Goal: Task Accomplishment & Management: Complete application form

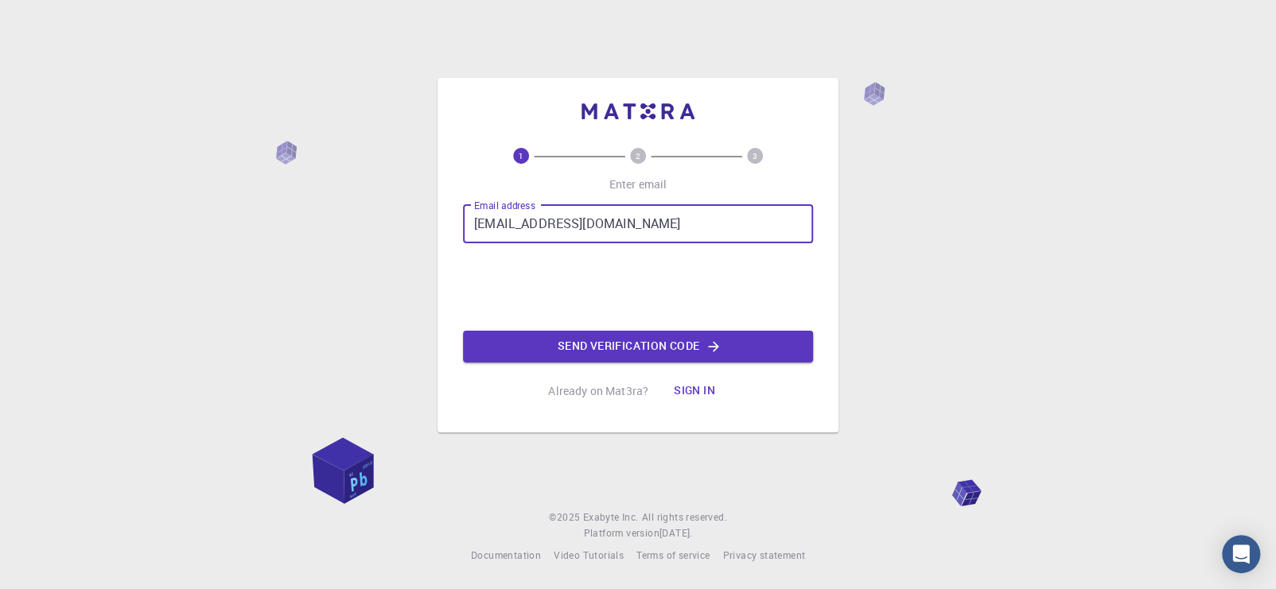
type input "[EMAIL_ADDRESS][DOMAIN_NAME]"
click at [602, 334] on button "Send verification code" at bounding box center [638, 347] width 350 height 32
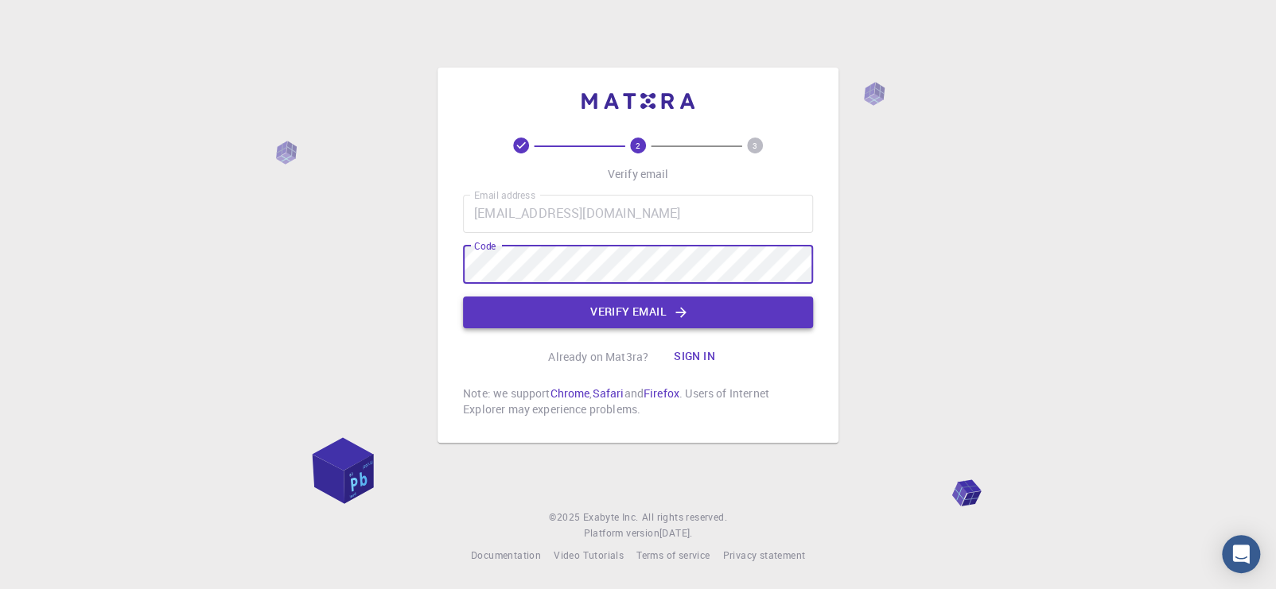
click at [639, 313] on button "Verify email" at bounding box center [638, 313] width 350 height 32
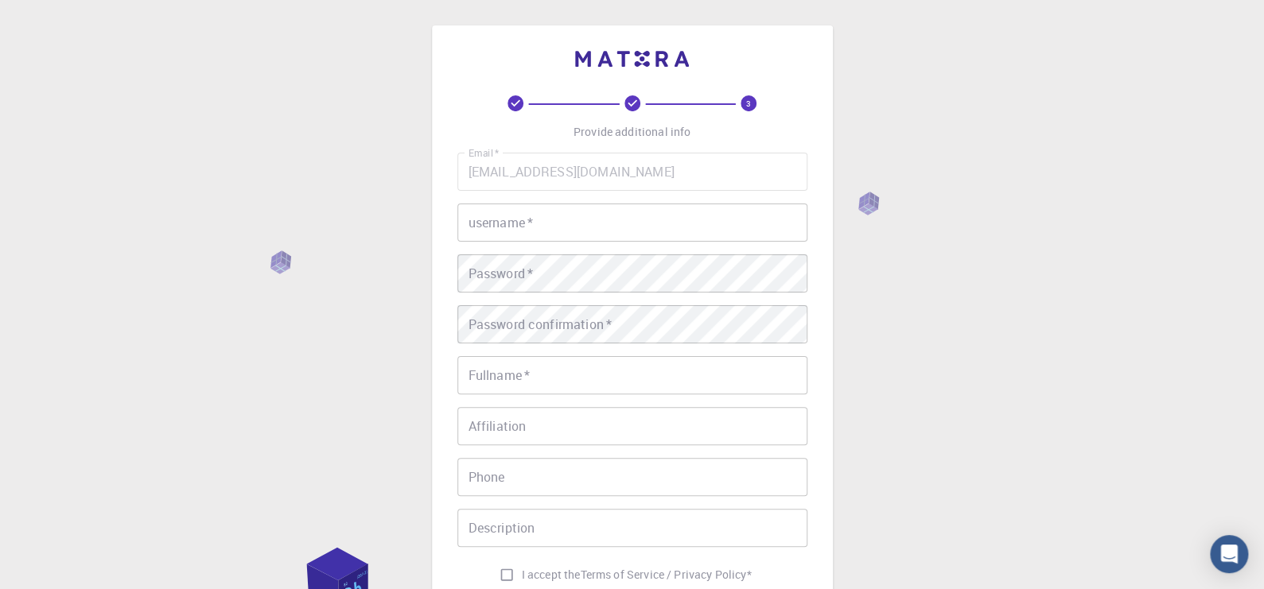
click at [603, 226] on input "username   *" at bounding box center [632, 223] width 350 height 38
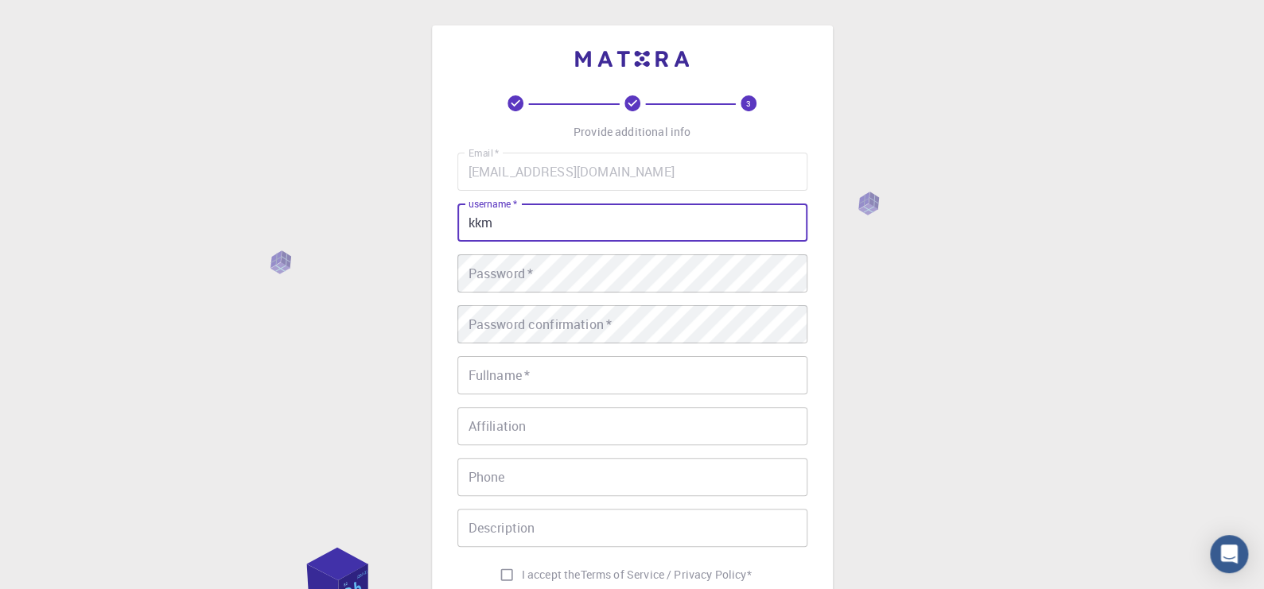
type input "kkm"
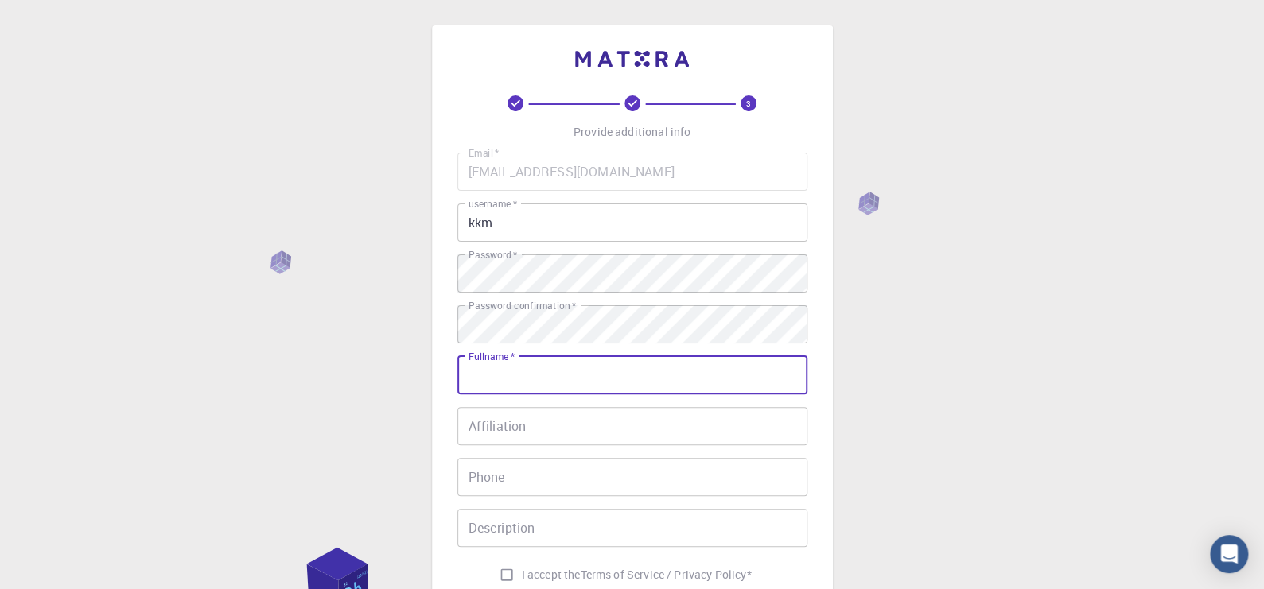
click at [579, 379] on input "Fullname   *" at bounding box center [632, 375] width 350 height 38
type input "KKM"
click at [573, 430] on input "Affiliation" at bounding box center [632, 426] width 350 height 38
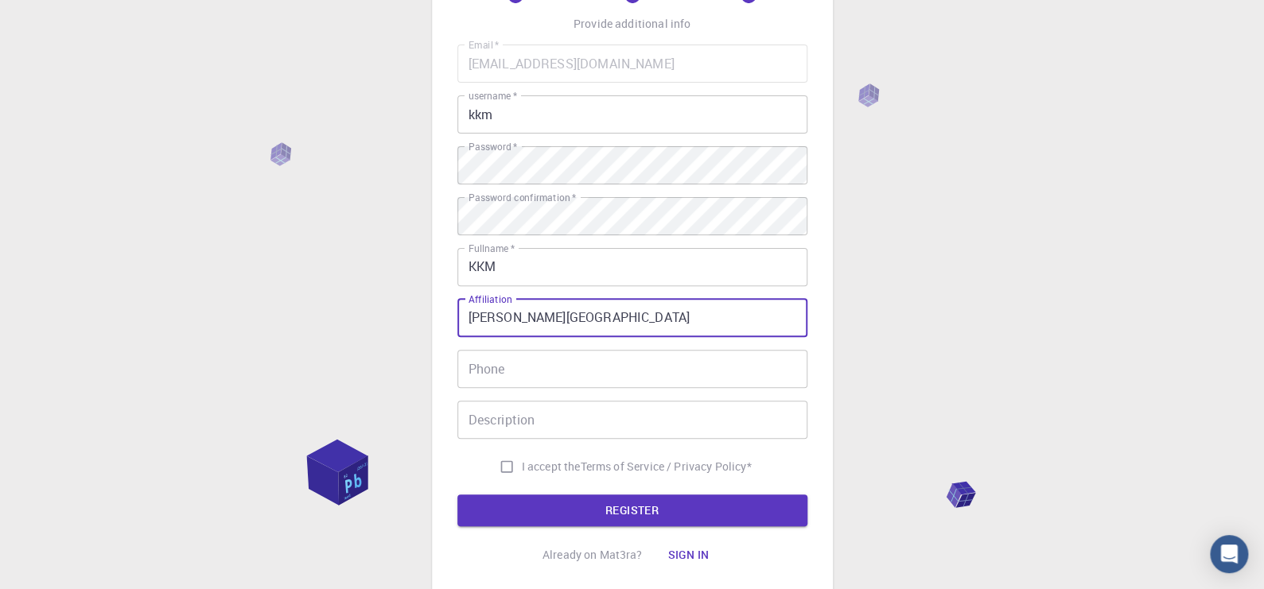
scroll to position [132, 0]
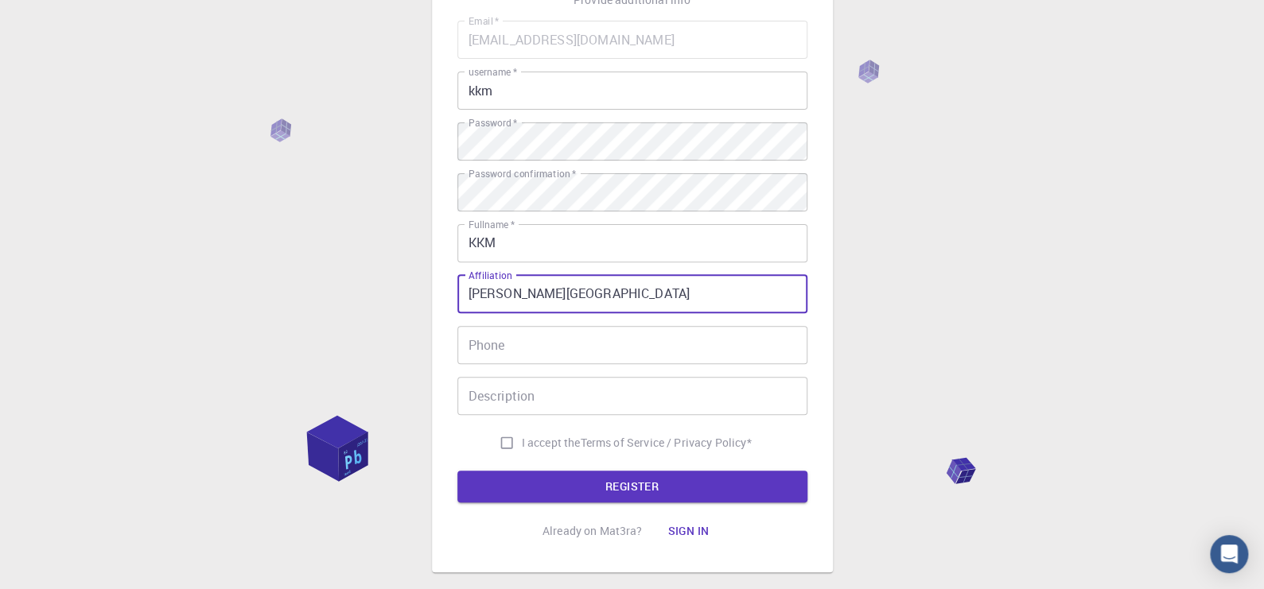
type input "[PERSON_NAME][GEOGRAPHIC_DATA]"
click at [500, 440] on input "I accept the Terms of Service / Privacy Policy *" at bounding box center [507, 443] width 30 height 30
checkbox input "true"
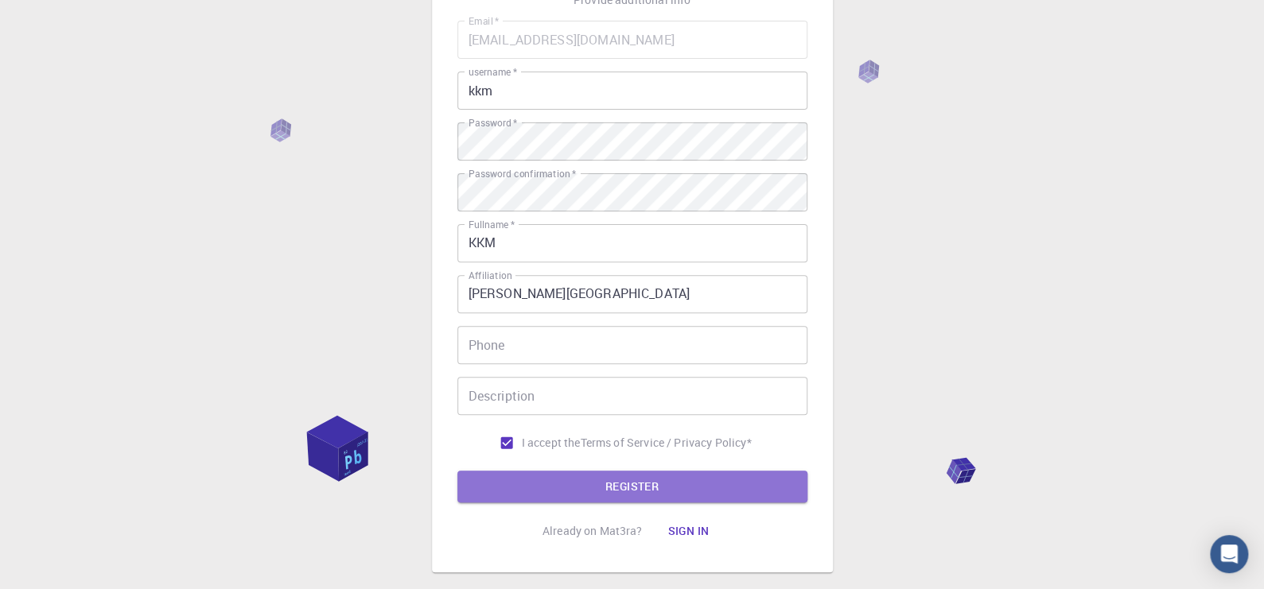
click at [625, 483] on button "REGISTER" at bounding box center [632, 487] width 350 height 32
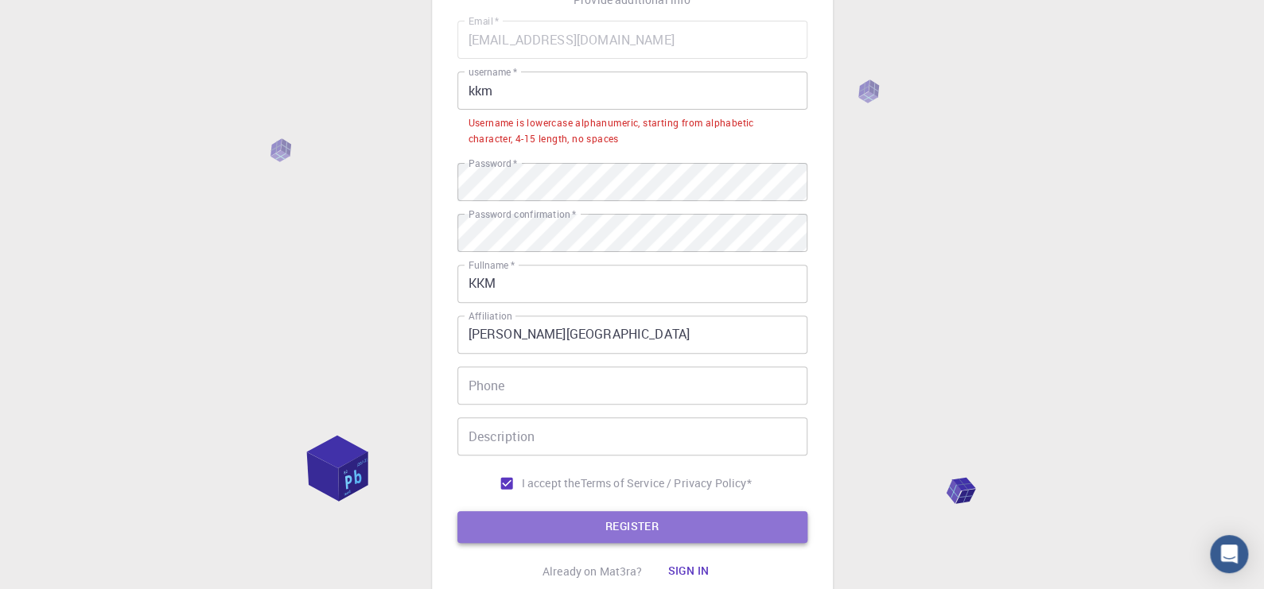
click at [630, 527] on button "REGISTER" at bounding box center [632, 527] width 350 height 32
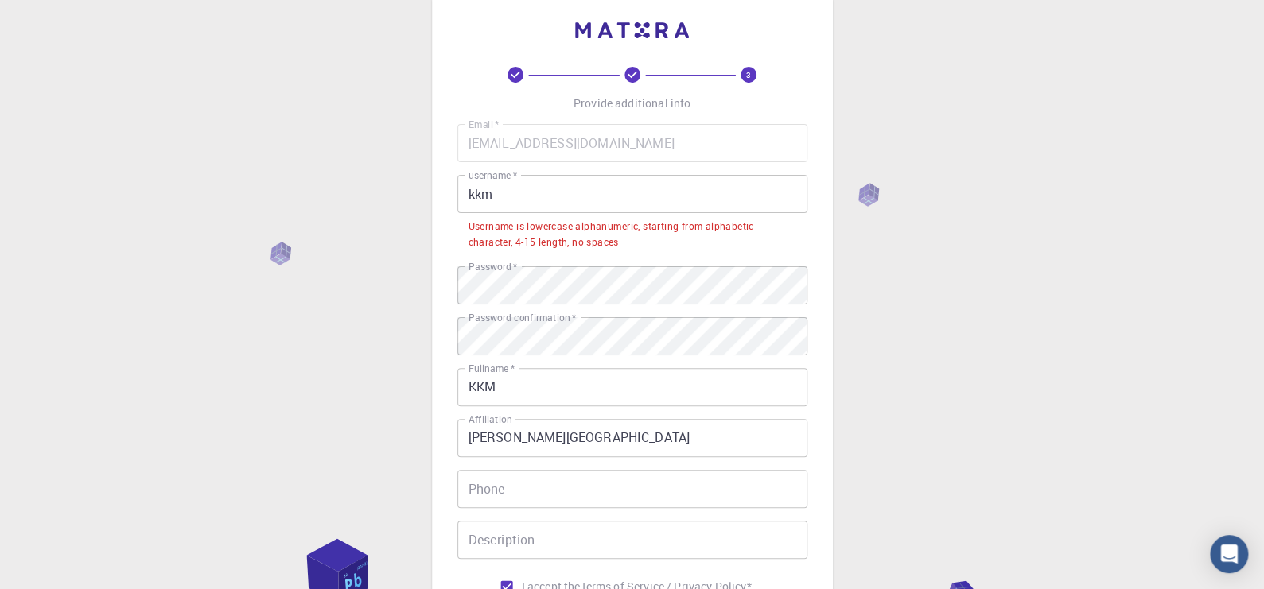
scroll to position [0, 0]
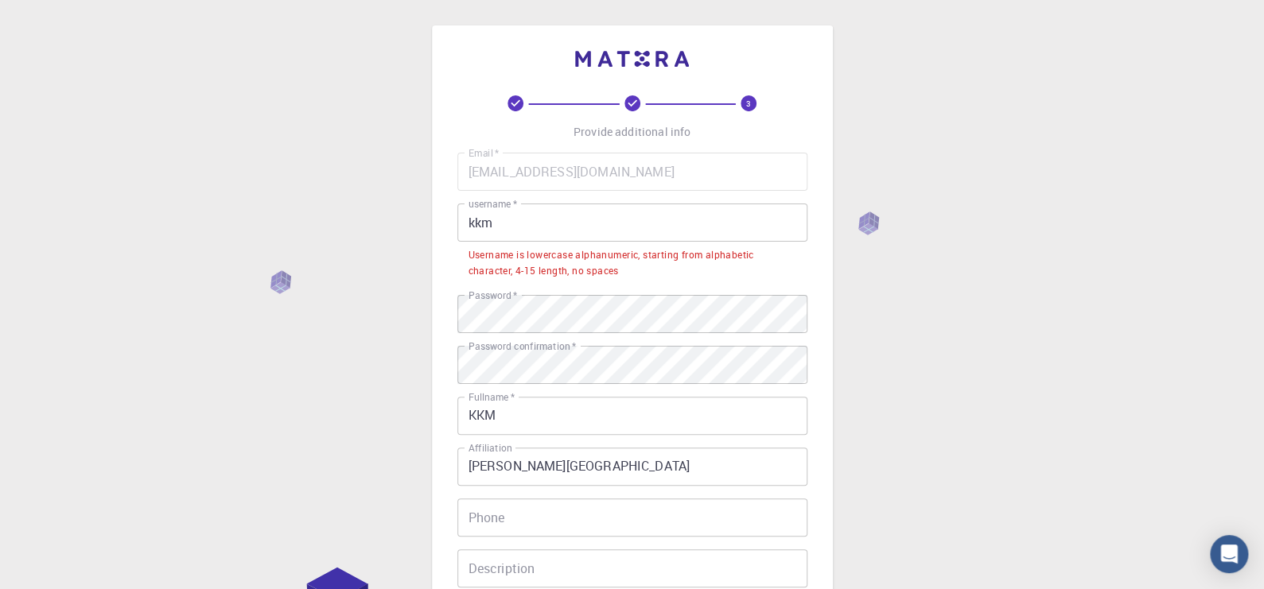
click at [523, 225] on input "kkm" at bounding box center [632, 223] width 350 height 38
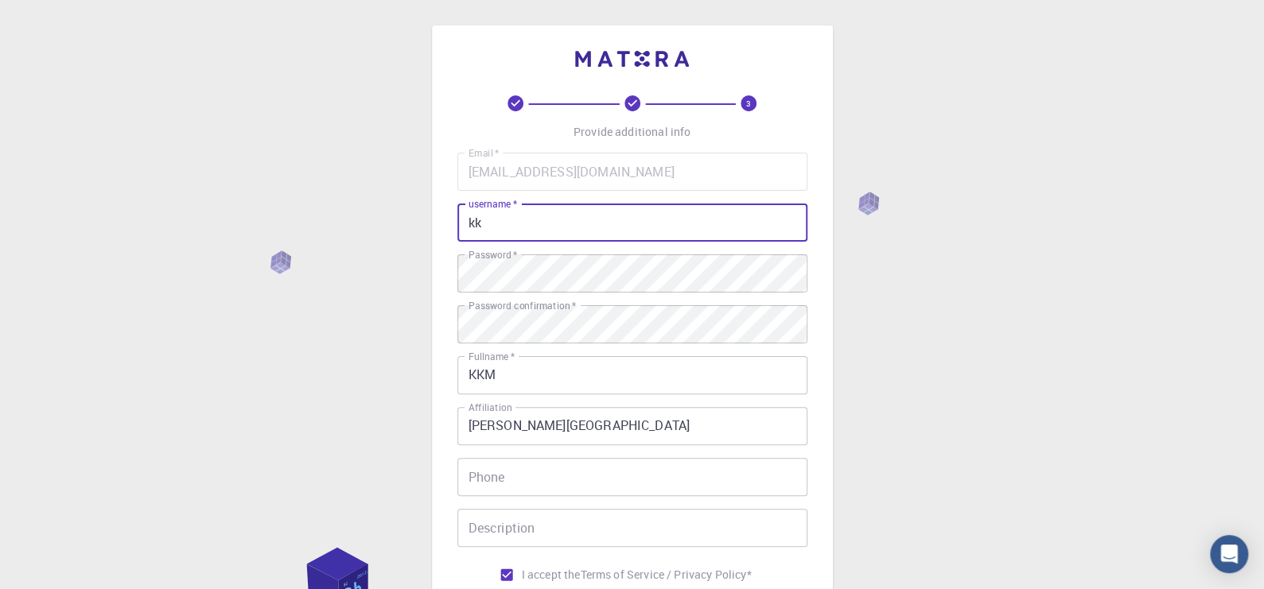
type input "k"
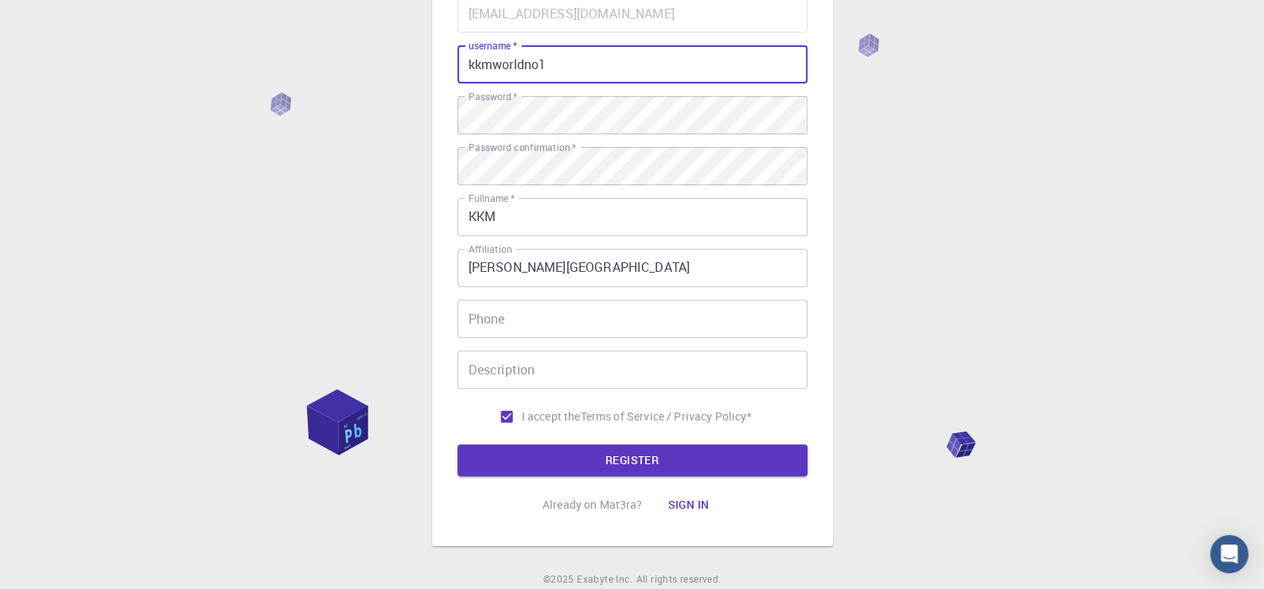
scroll to position [220, 0]
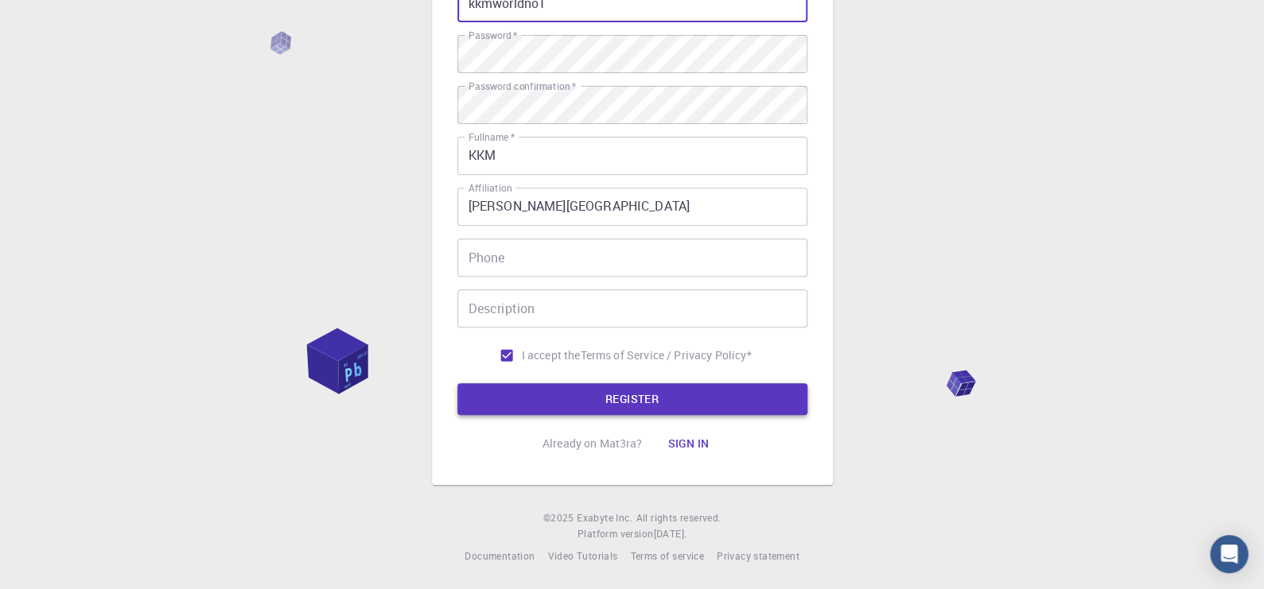
type input "kkmworldno1"
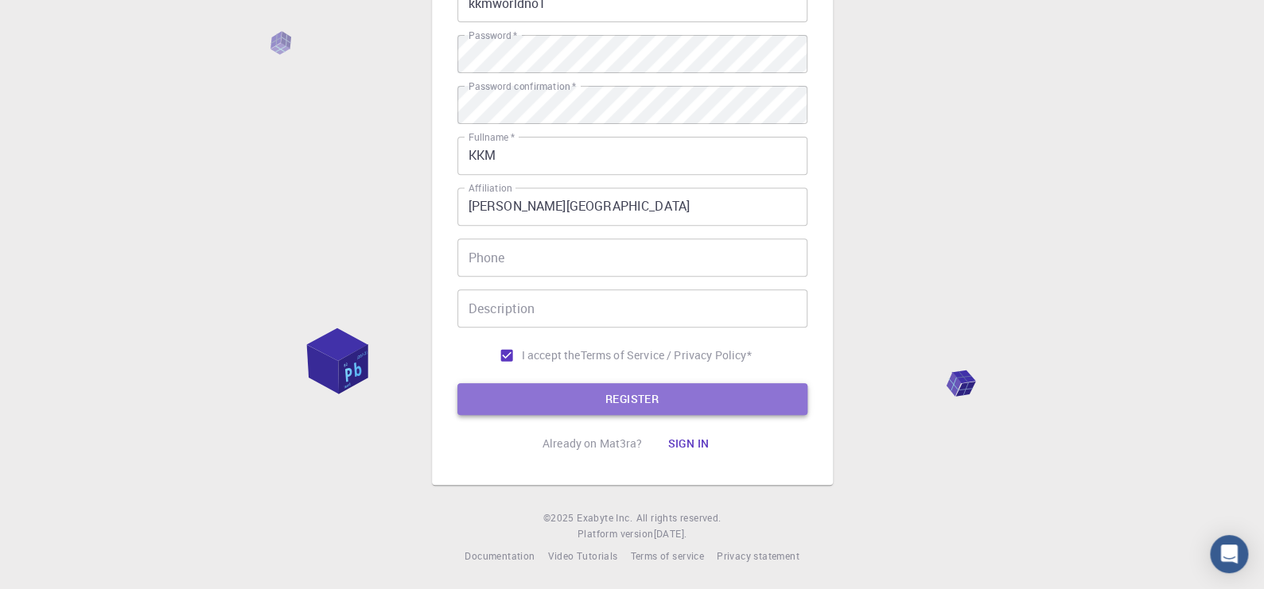
click at [635, 402] on button "REGISTER" at bounding box center [632, 399] width 350 height 32
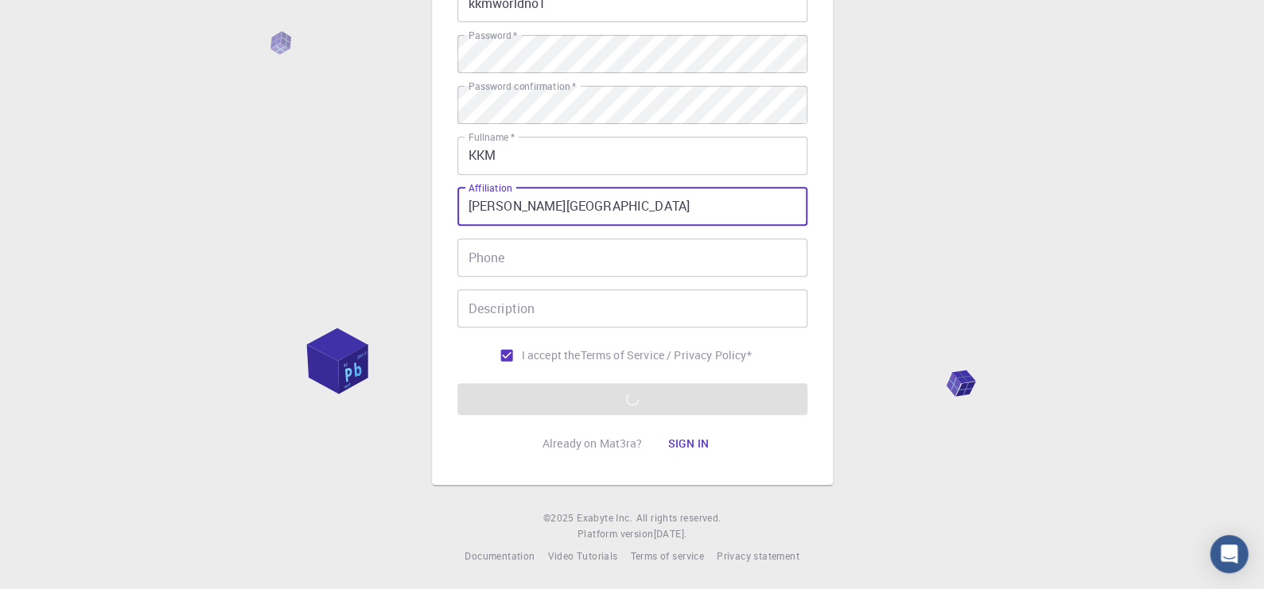
drag, startPoint x: 566, startPoint y: 208, endPoint x: 461, endPoint y: 209, distance: 105.0
click at [461, 209] on input "[PERSON_NAME][GEOGRAPHIC_DATA]" at bounding box center [632, 207] width 350 height 38
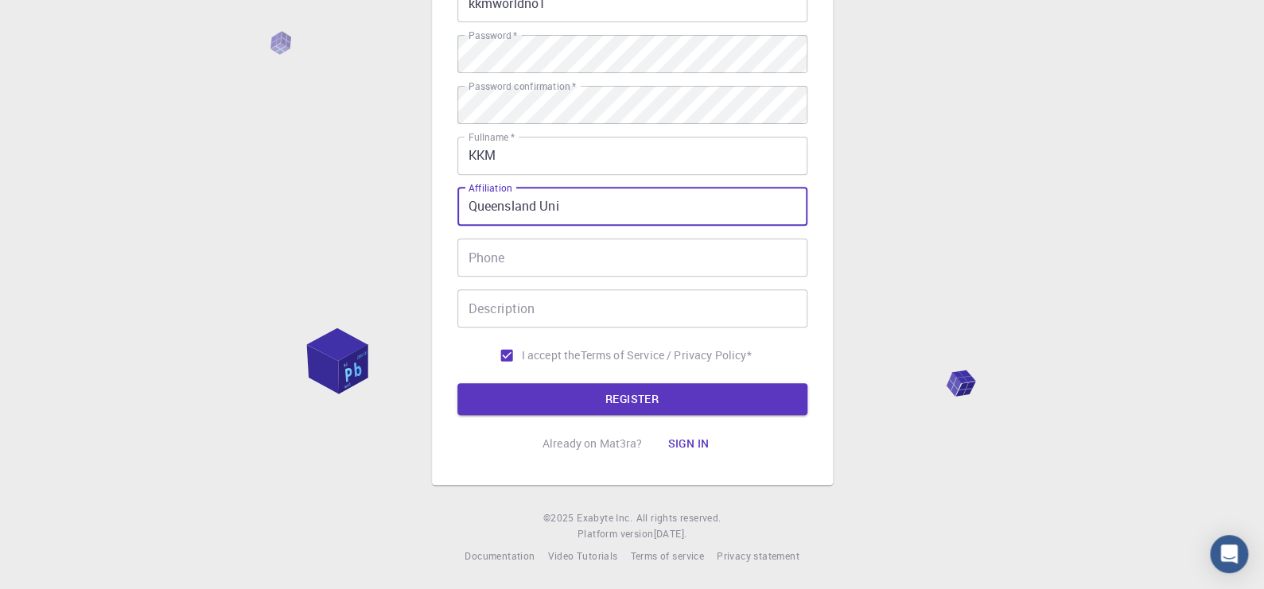
type input "[GEOGRAPHIC_DATA]"
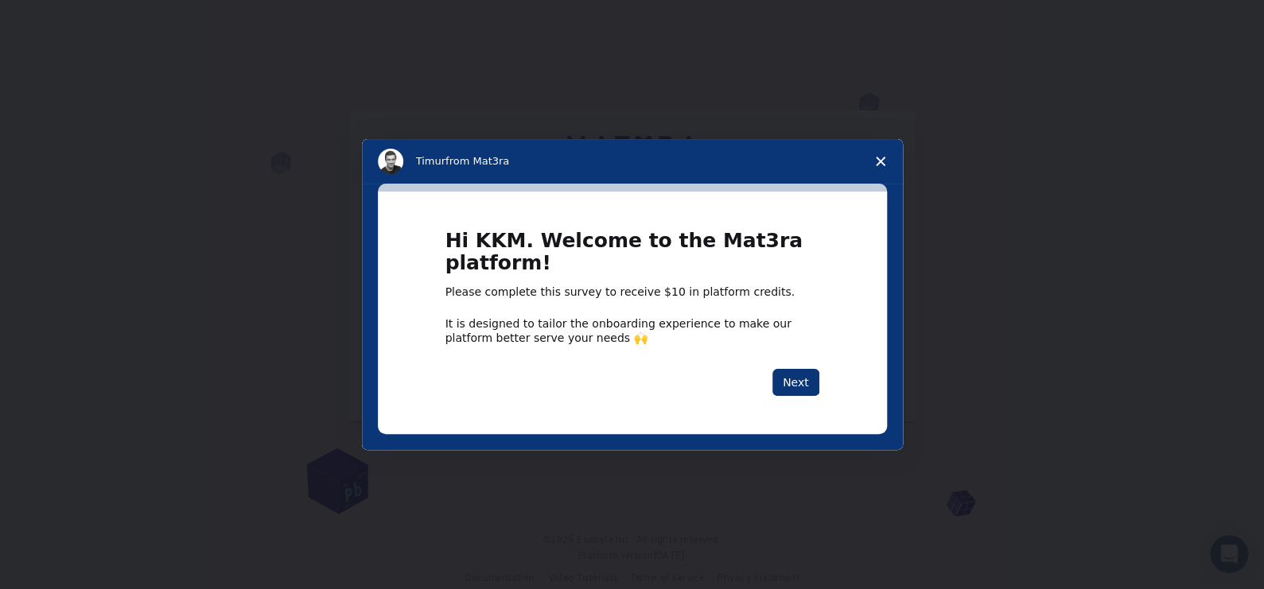
click at [881, 160] on polygon "Close survey" at bounding box center [881, 162] width 10 height 10
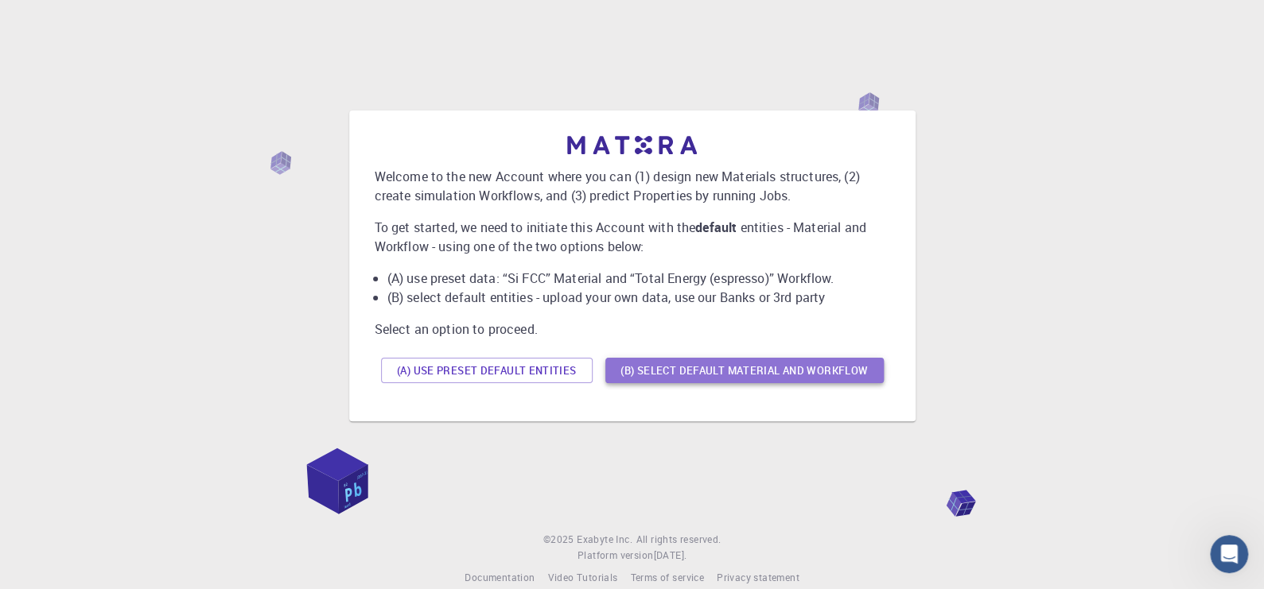
click at [749, 370] on button "(B) Select default material and workflow" at bounding box center [744, 370] width 278 height 25
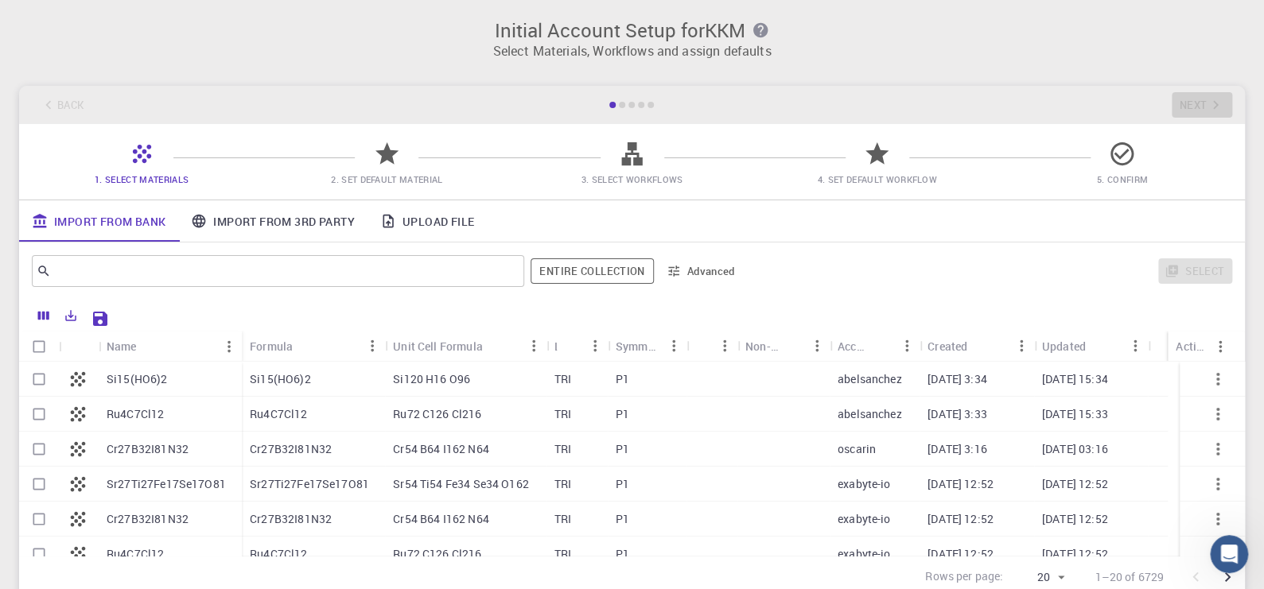
click at [416, 220] on link "Upload File" at bounding box center [426, 220] width 119 height 41
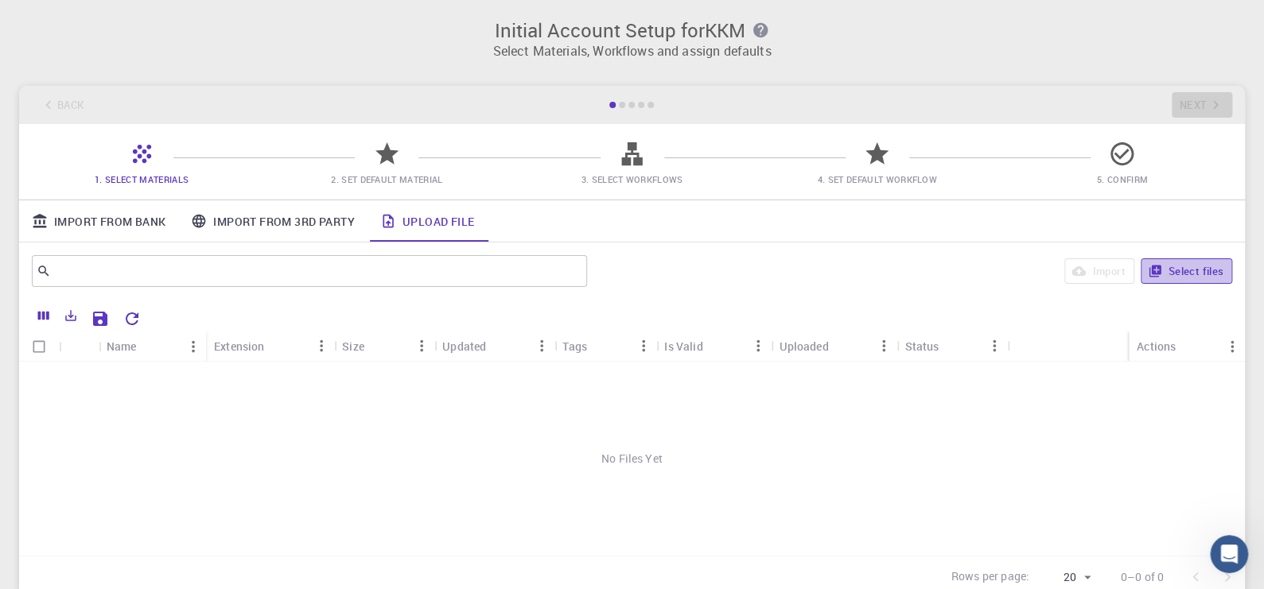
click at [1183, 272] on button "Select files" at bounding box center [1186, 271] width 91 height 25
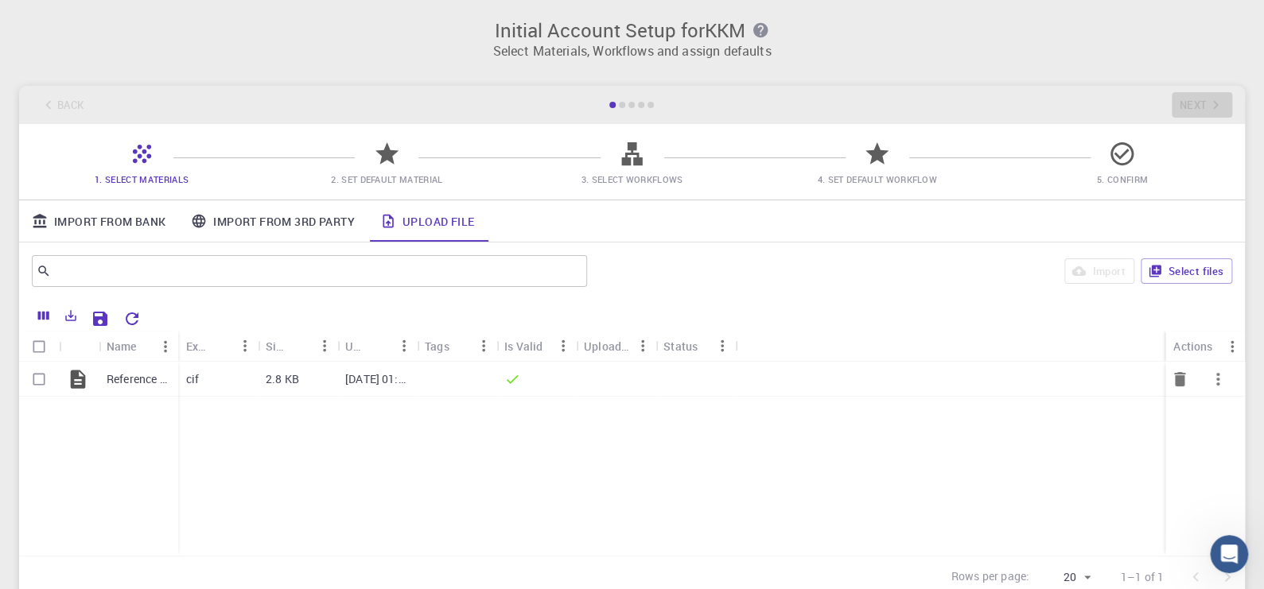
click at [40, 378] on input "Select row" at bounding box center [39, 379] width 30 height 30
checkbox input "true"
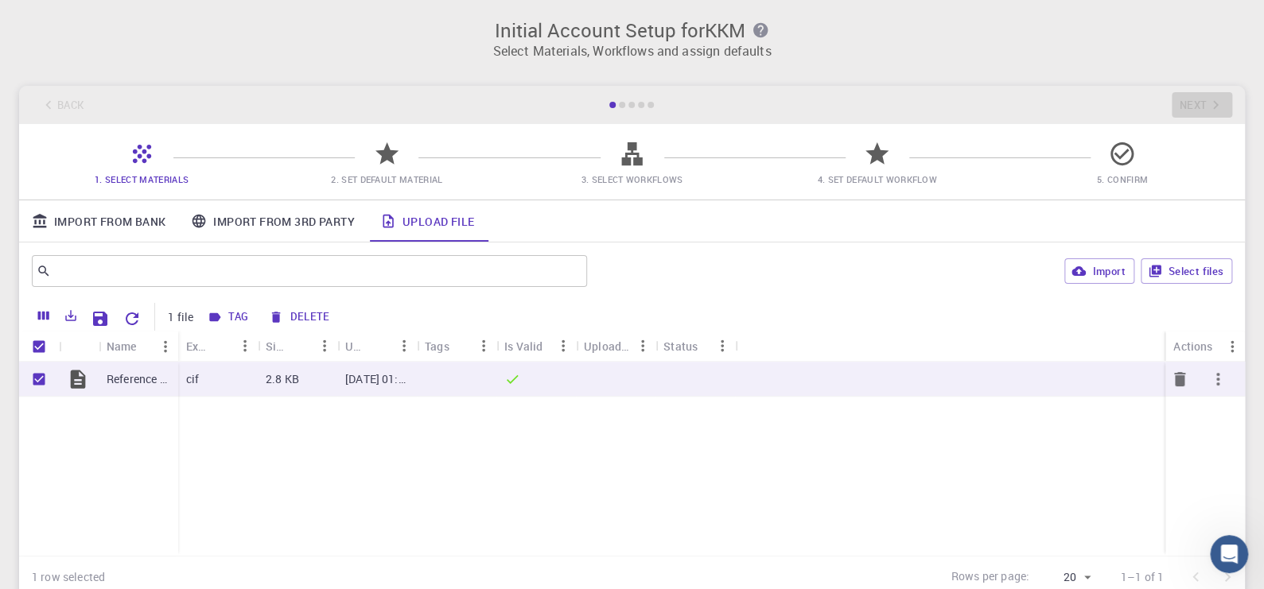
click at [119, 378] on p "Reference Cs4CuSb2Cl12_ICSD_CollCode243918.cif" at bounding box center [139, 379] width 64 height 16
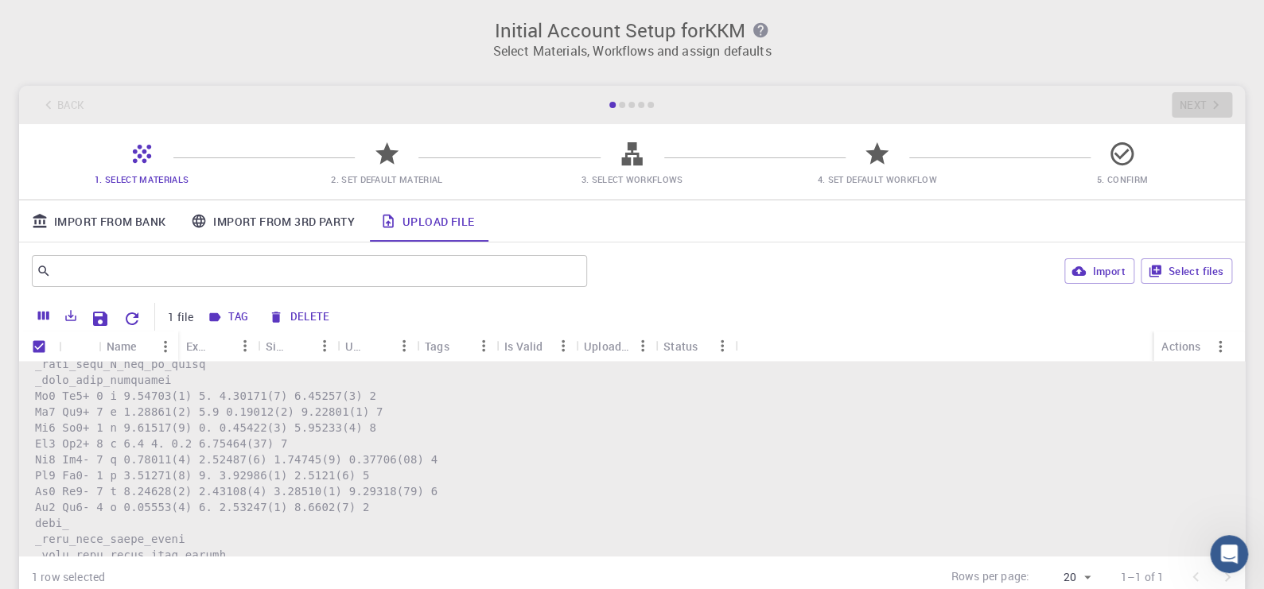
scroll to position [960, 0]
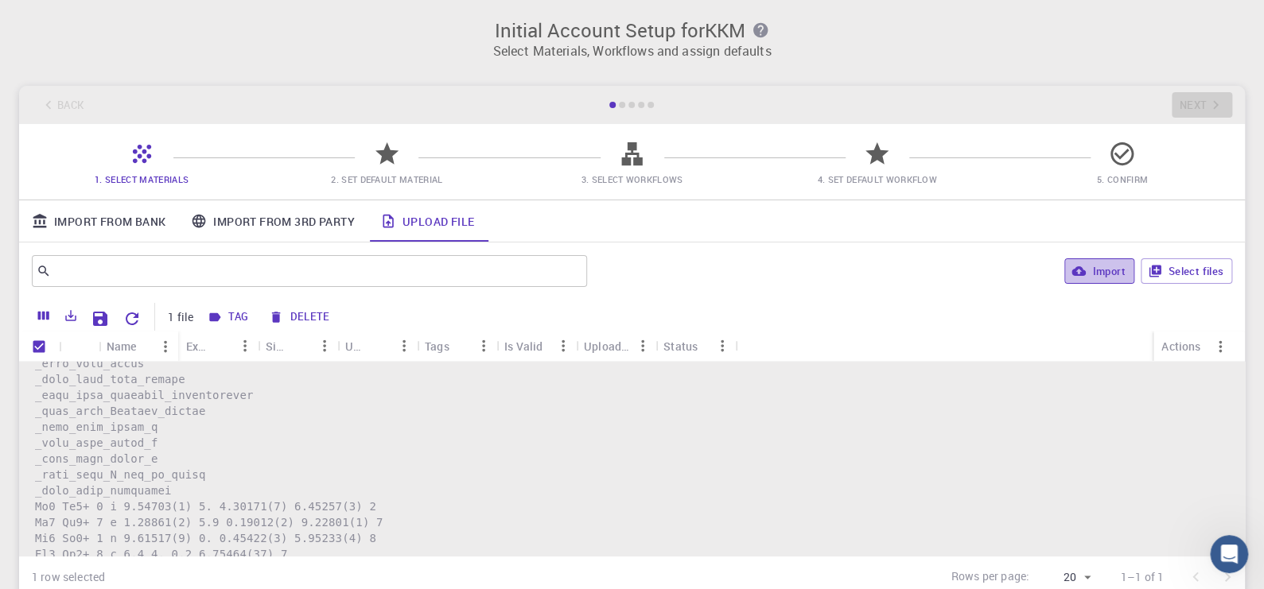
click at [1085, 272] on icon "button" at bounding box center [1078, 271] width 14 height 10
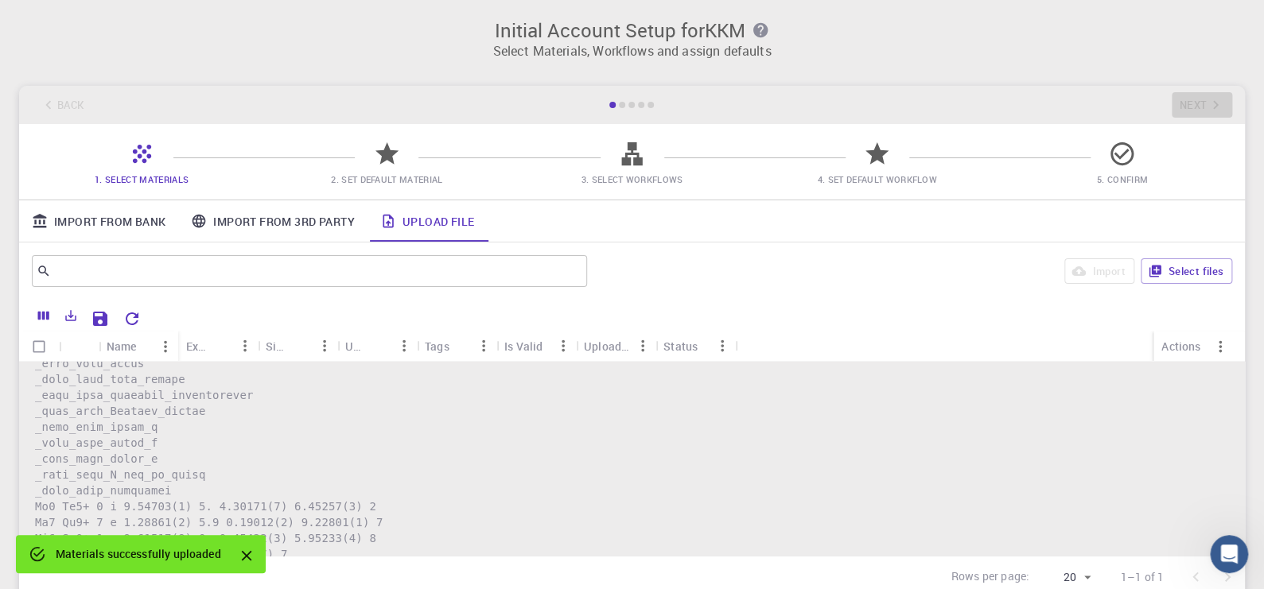
checkbox input "false"
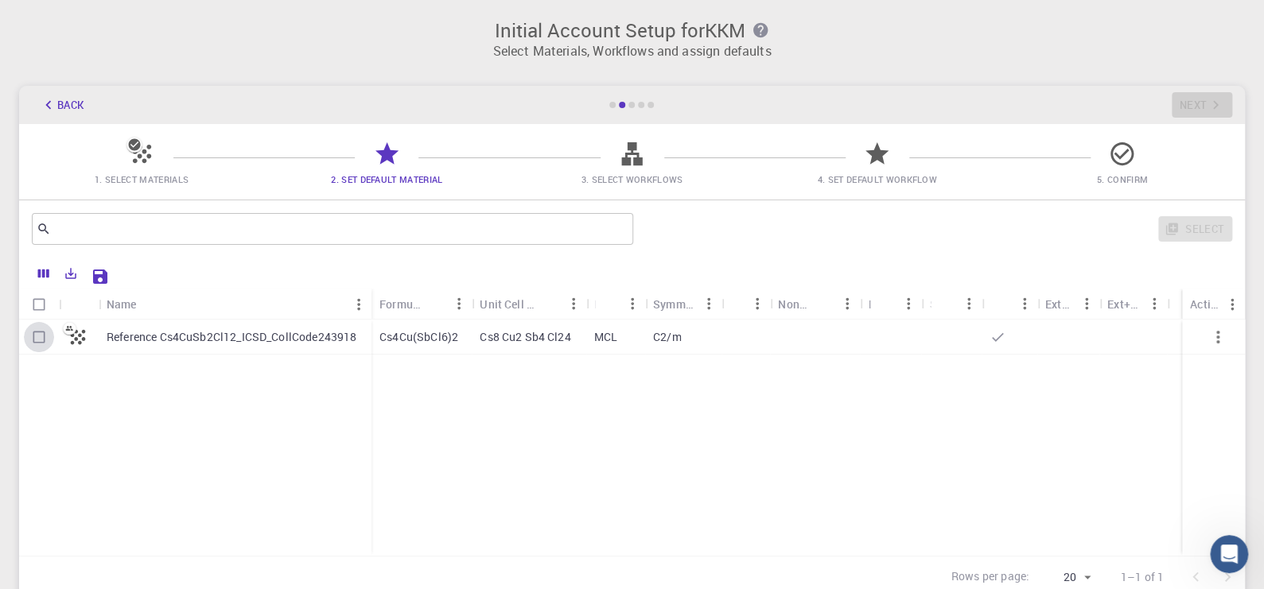
click at [37, 337] on input "Select row" at bounding box center [39, 337] width 30 height 30
checkbox input "true"
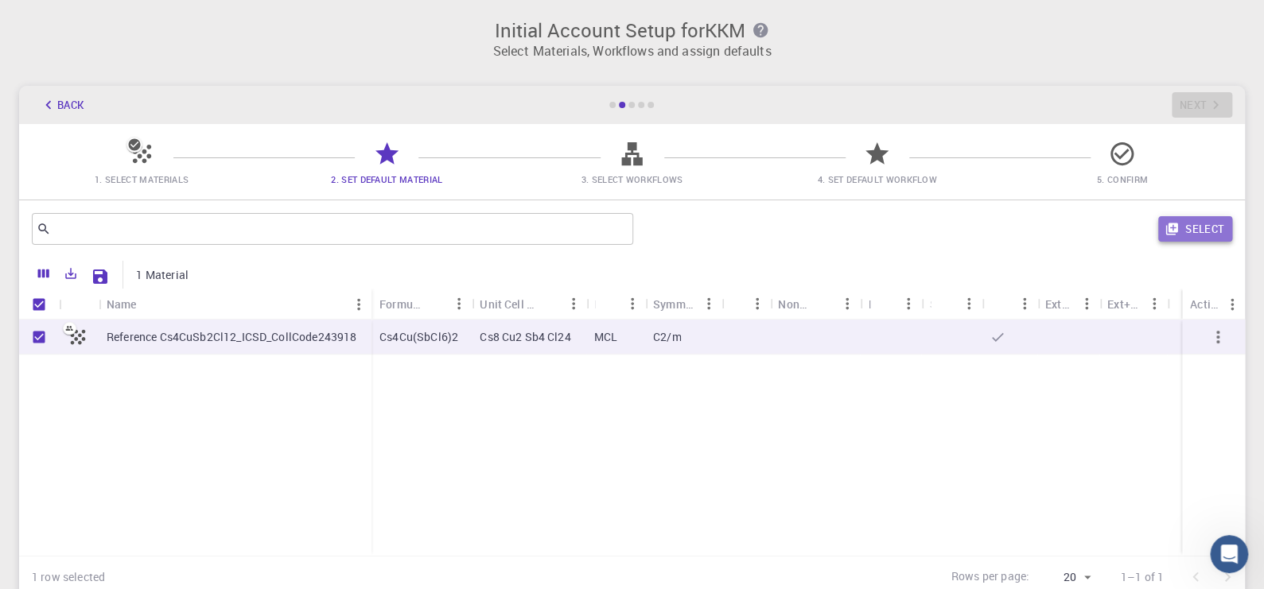
click at [1193, 223] on button "Select" at bounding box center [1195, 228] width 74 height 25
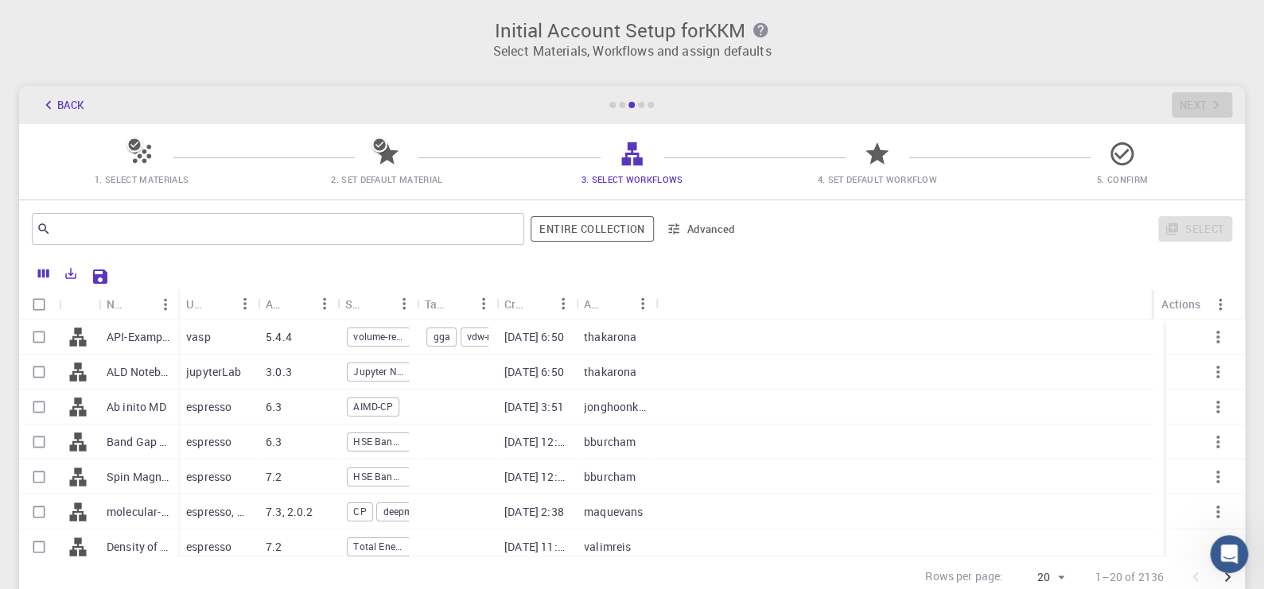
scroll to position [132, 0]
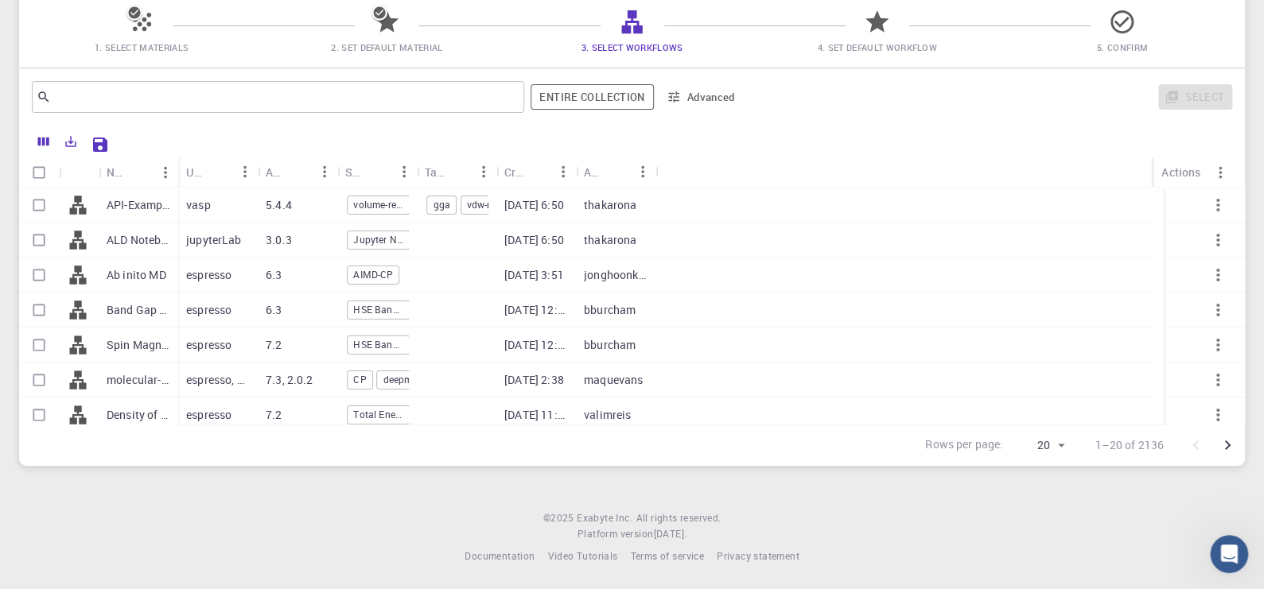
click at [36, 309] on input "Select row" at bounding box center [39, 310] width 30 height 30
checkbox input "true"
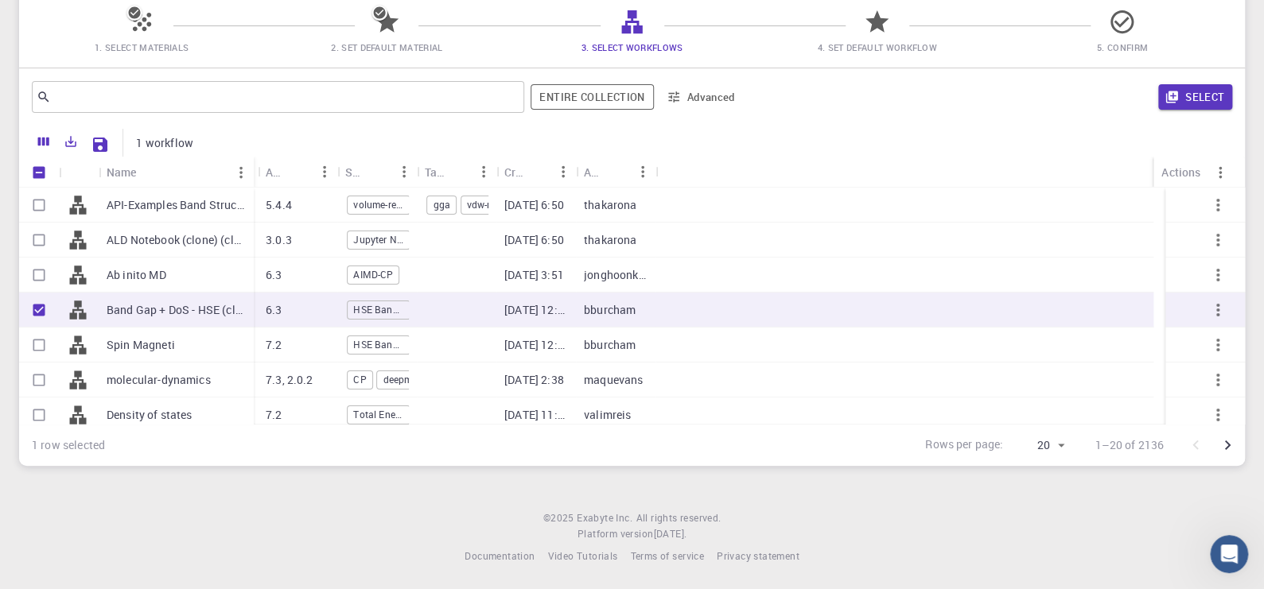
drag, startPoint x: 177, startPoint y: 172, endPoint x: 252, endPoint y: 167, distance: 75.7
click at [252, 167] on div "Name" at bounding box center [255, 172] width 16 height 31
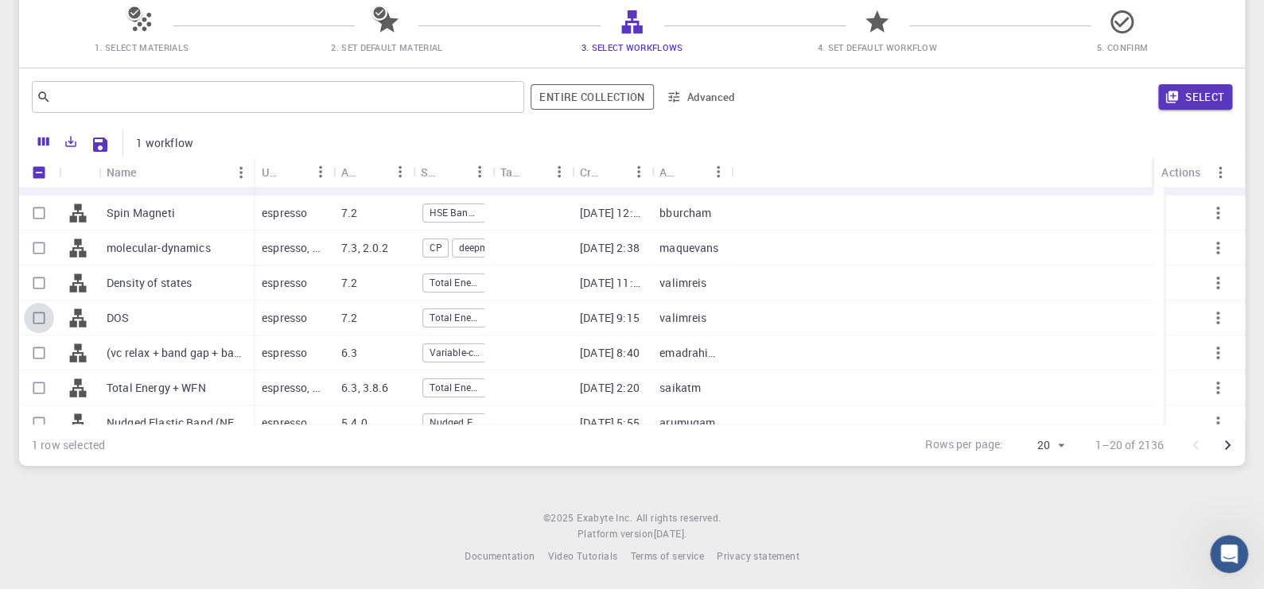
click at [35, 314] on input "Select row" at bounding box center [39, 318] width 30 height 30
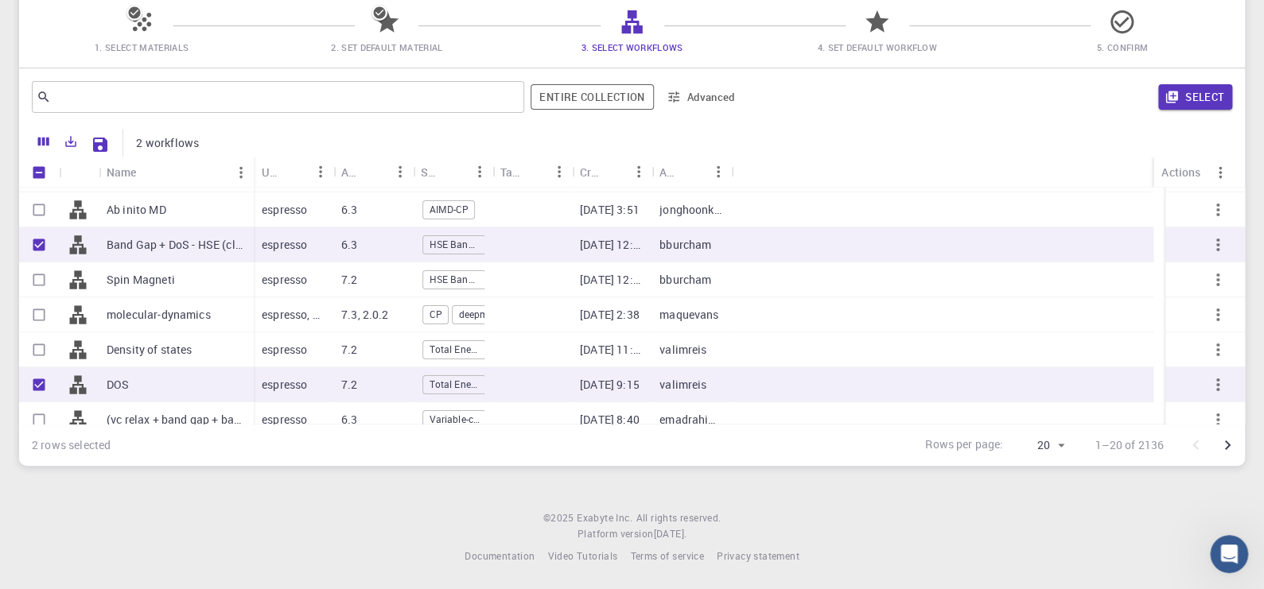
scroll to position [0, 0]
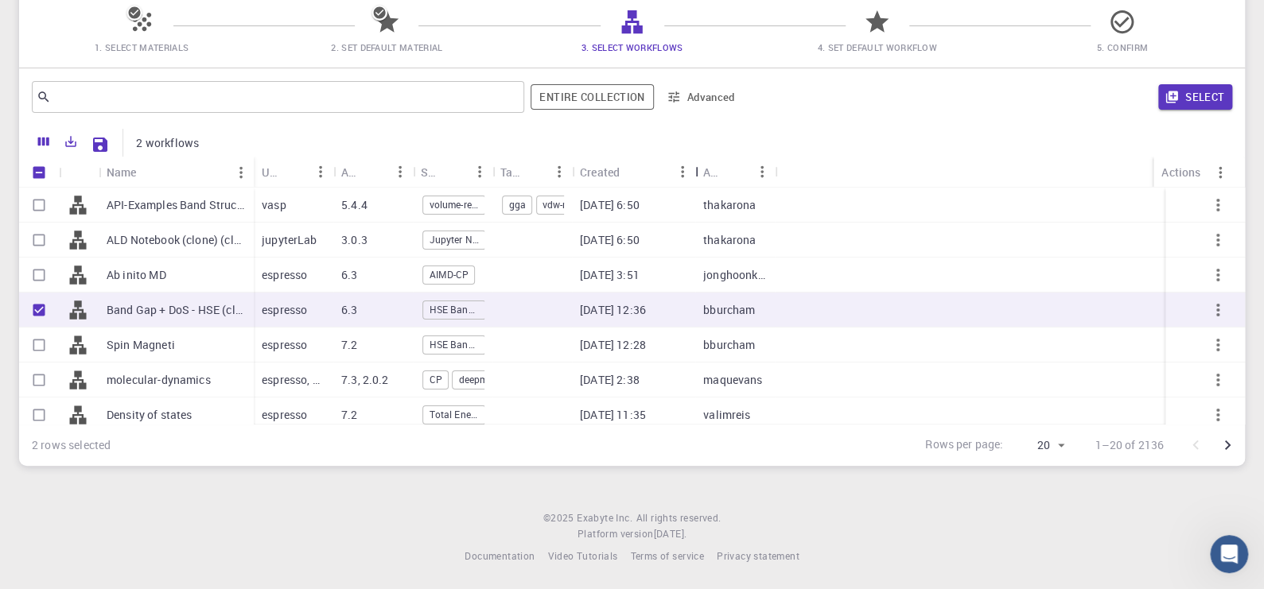
drag, startPoint x: 651, startPoint y: 174, endPoint x: 694, endPoint y: 177, distance: 43.9
click at [694, 177] on div "Created" at bounding box center [697, 172] width 16 height 31
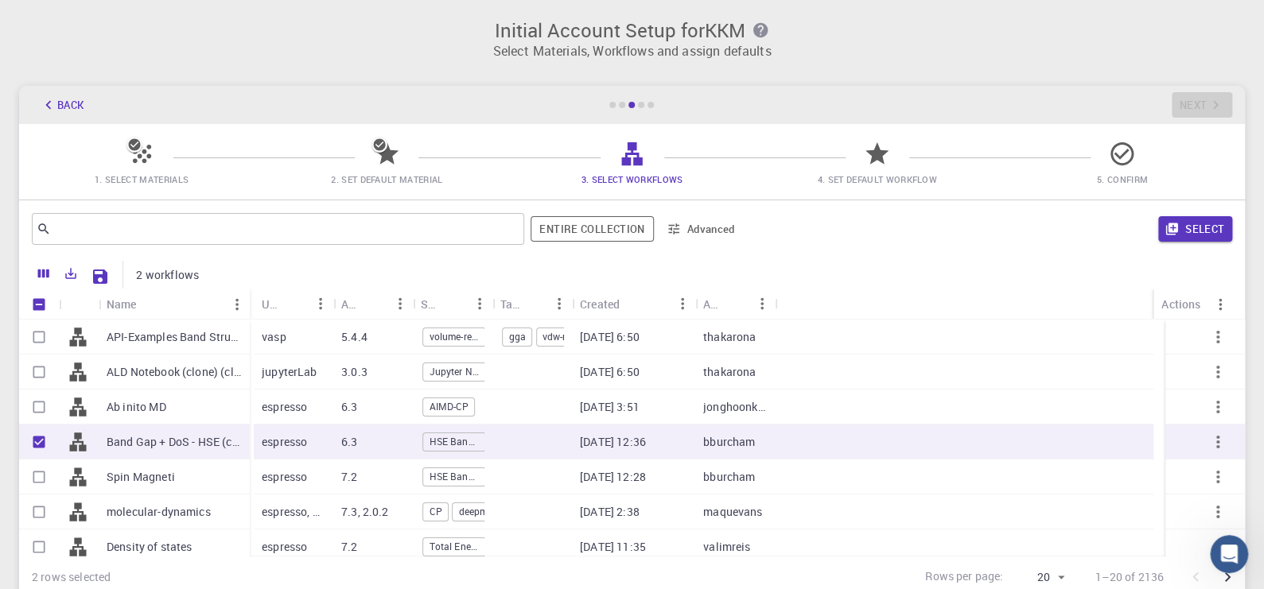
drag, startPoint x: 253, startPoint y: 297, endPoint x: 249, endPoint y: 311, distance: 14.9
click at [249, 311] on div "Name" at bounding box center [251, 304] width 16 height 31
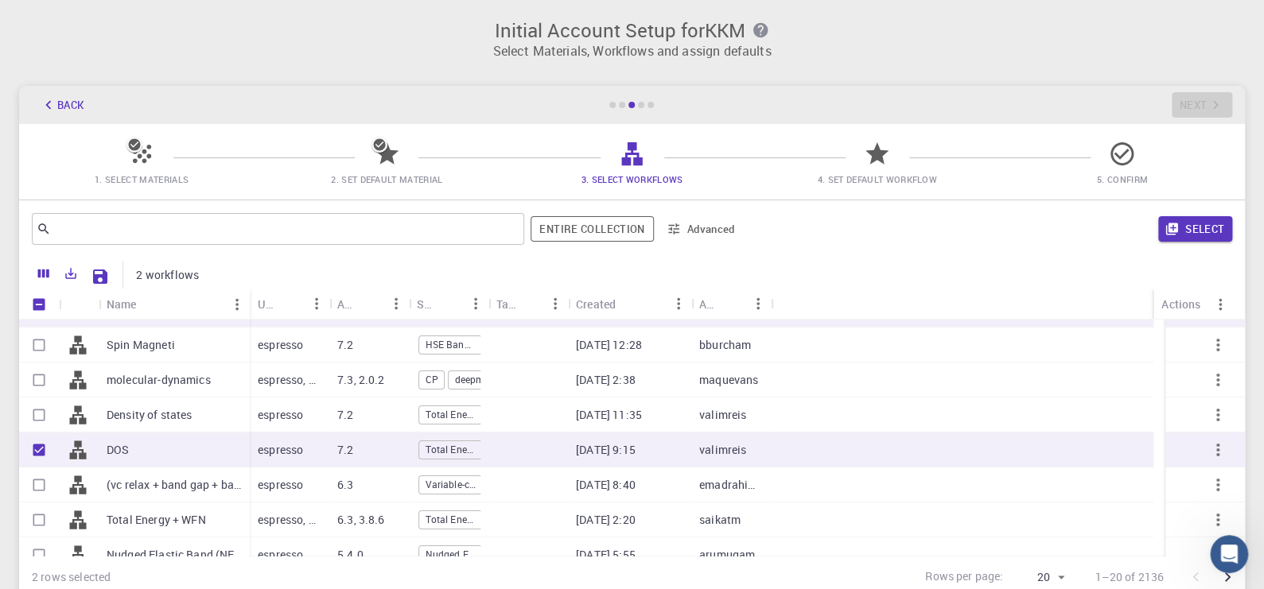
click at [36, 448] on input "Unselect row" at bounding box center [39, 450] width 30 height 30
checkbox input "false"
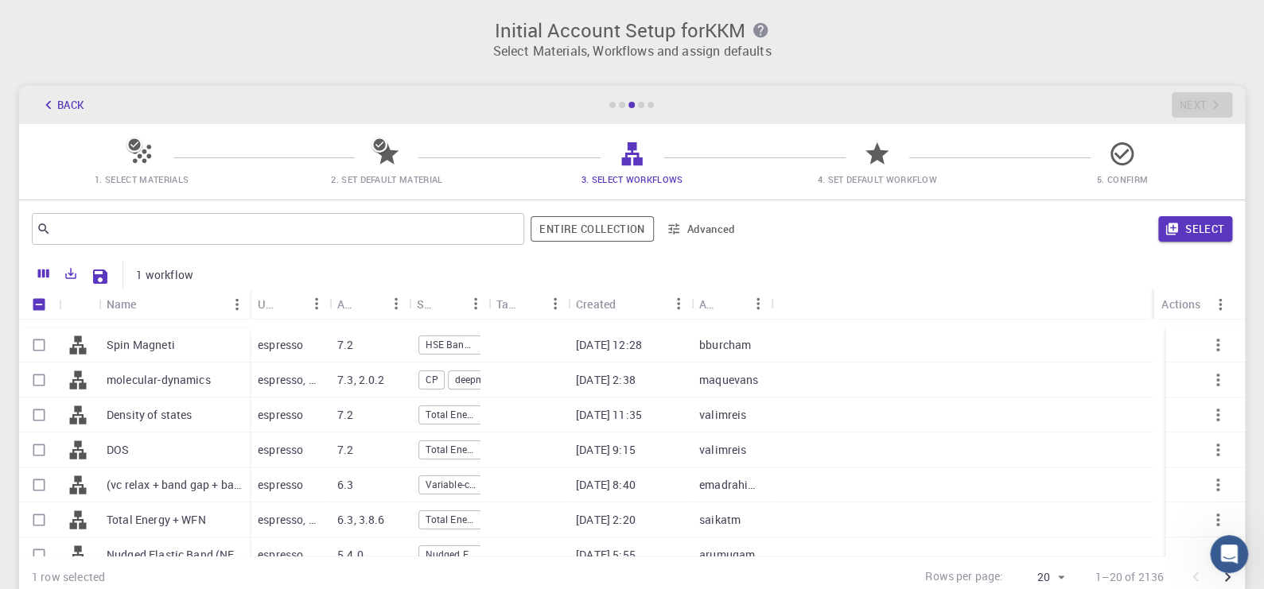
scroll to position [265, 0]
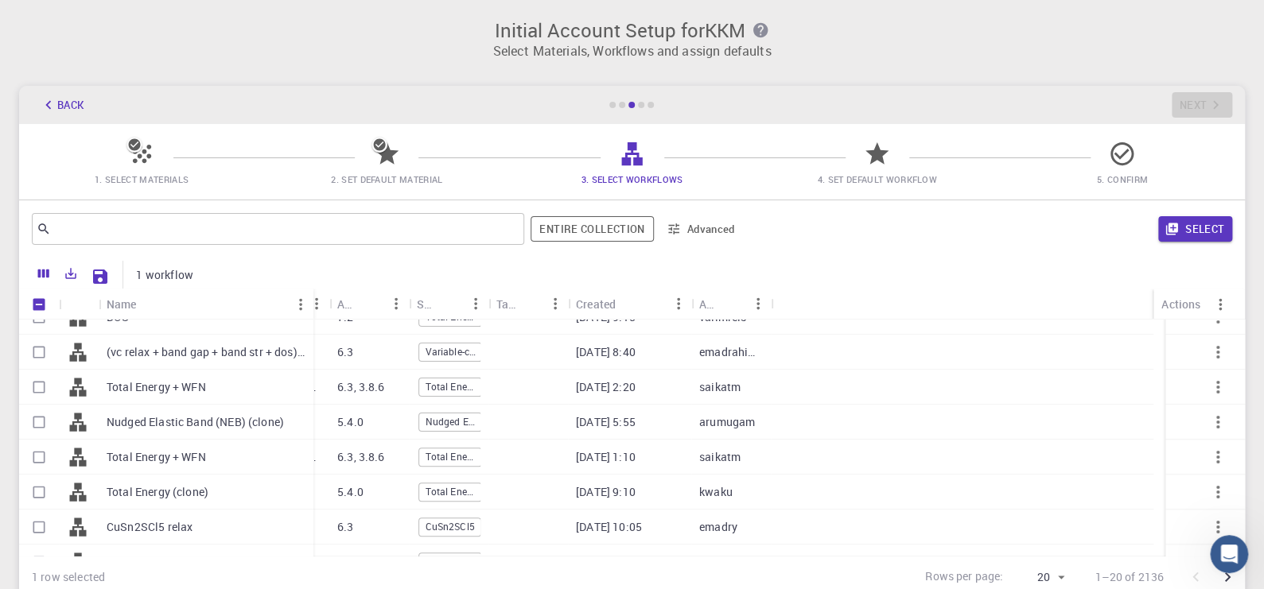
drag, startPoint x: 247, startPoint y: 299, endPoint x: 311, endPoint y: 315, distance: 65.6
click at [311, 315] on div "Name" at bounding box center [315, 304] width 16 height 31
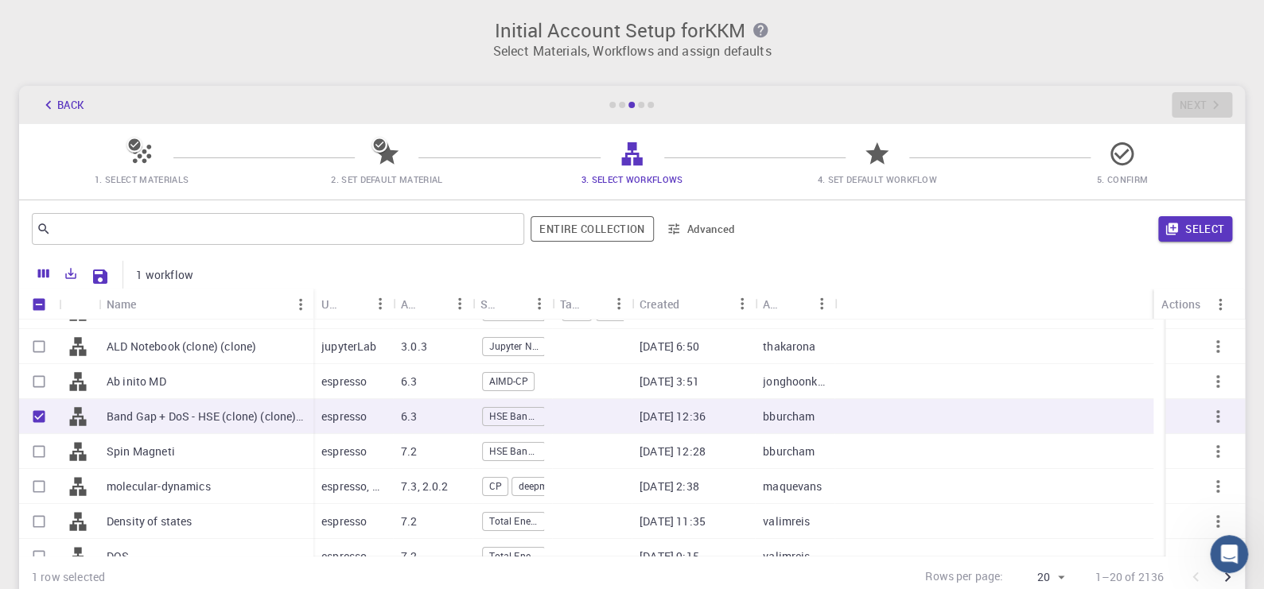
scroll to position [0, 0]
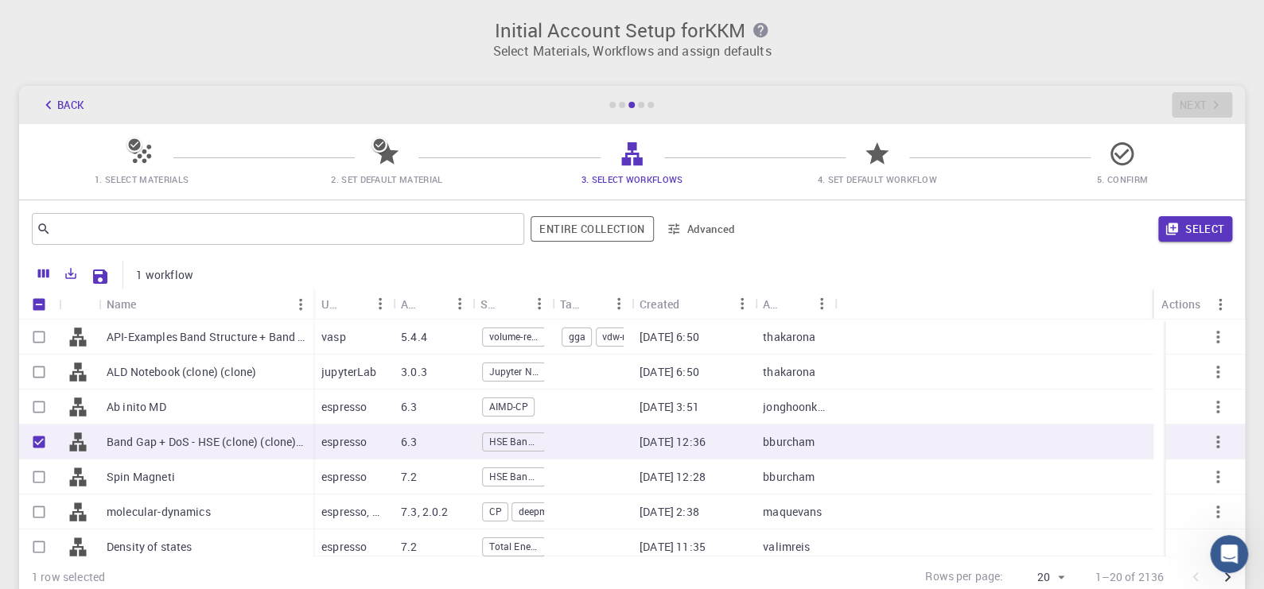
click at [38, 442] on input "Unselect row" at bounding box center [39, 442] width 30 height 30
checkbox input "false"
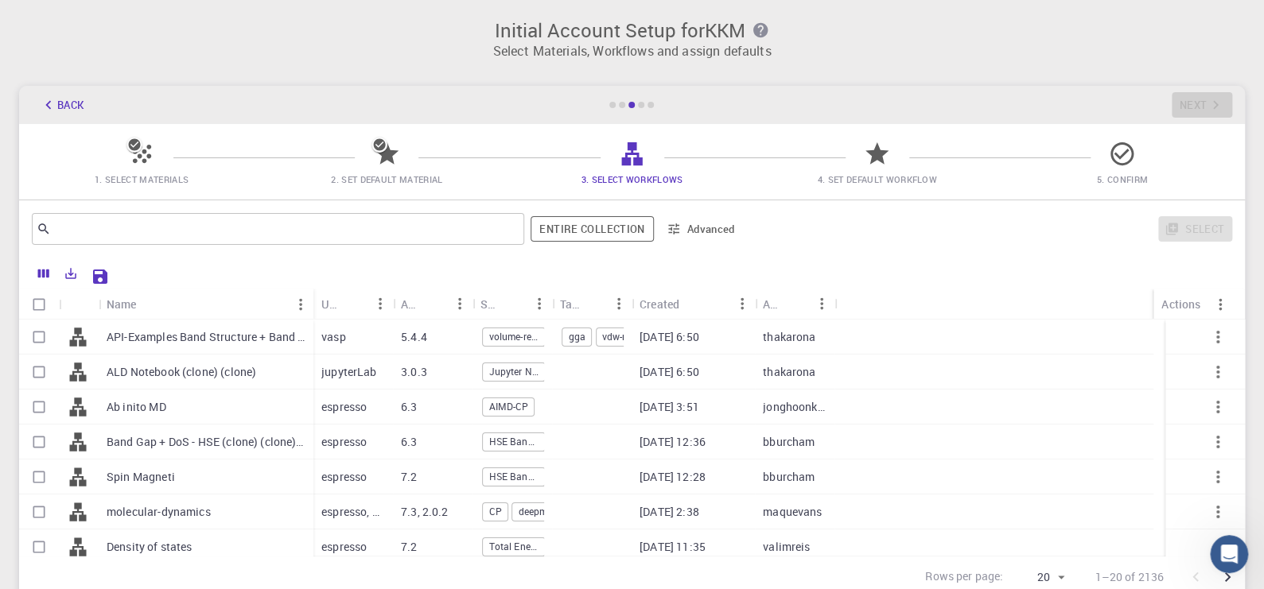
checkbox input "false"
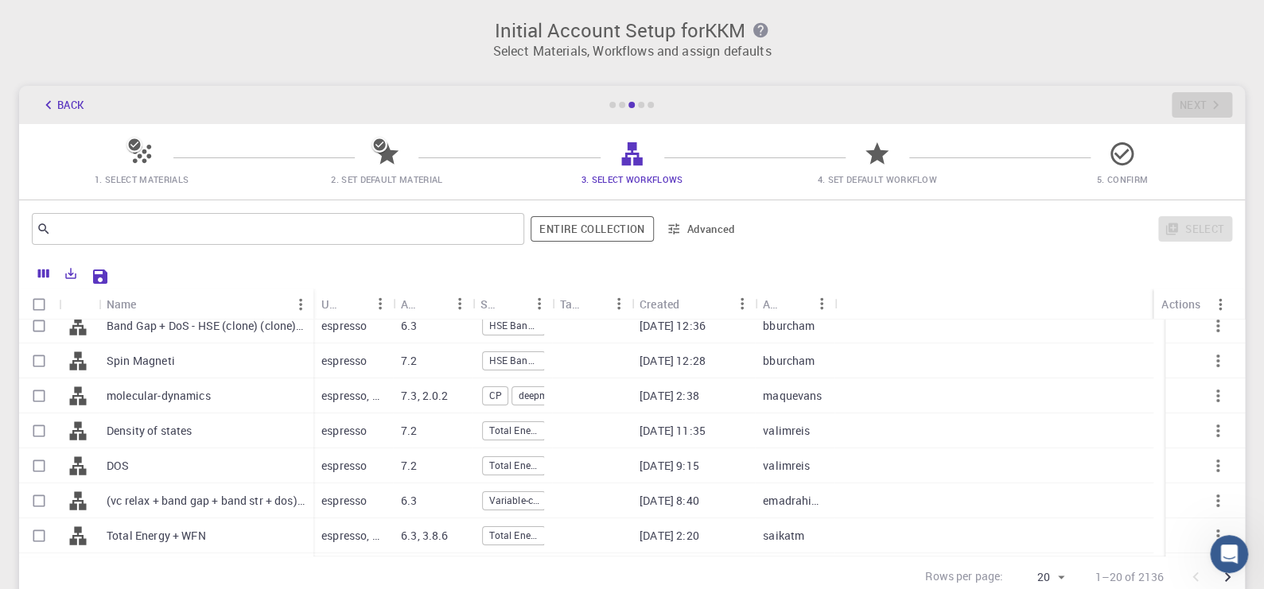
scroll to position [132, 0]
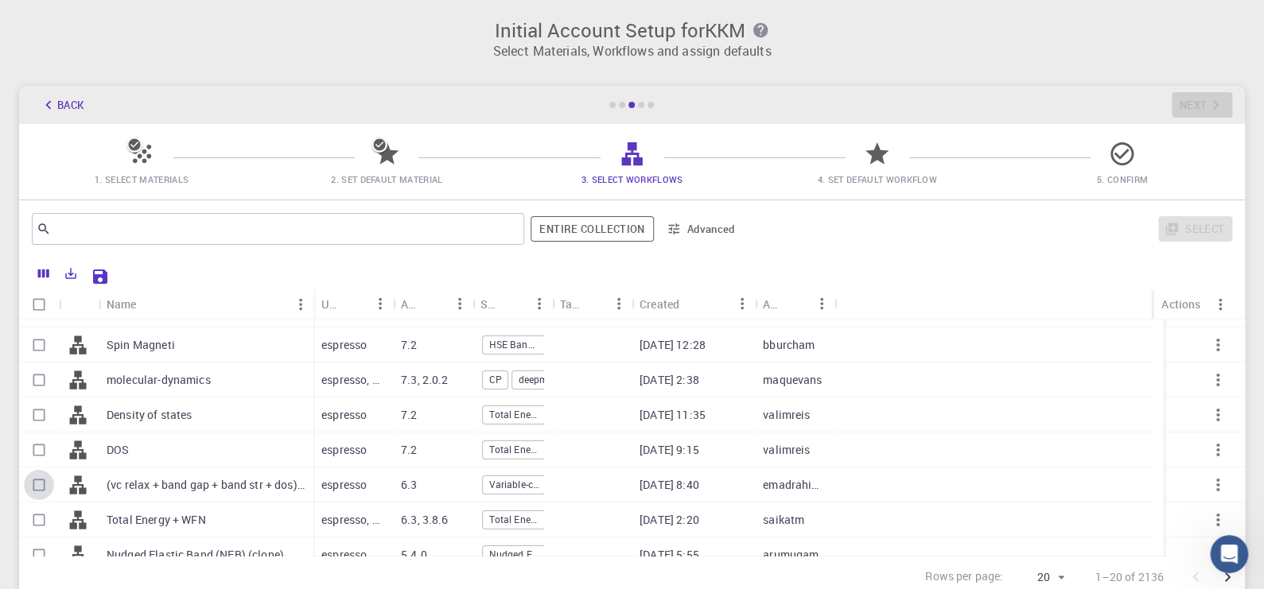
click at [37, 484] on input "Select row" at bounding box center [39, 485] width 30 height 30
checkbox input "true"
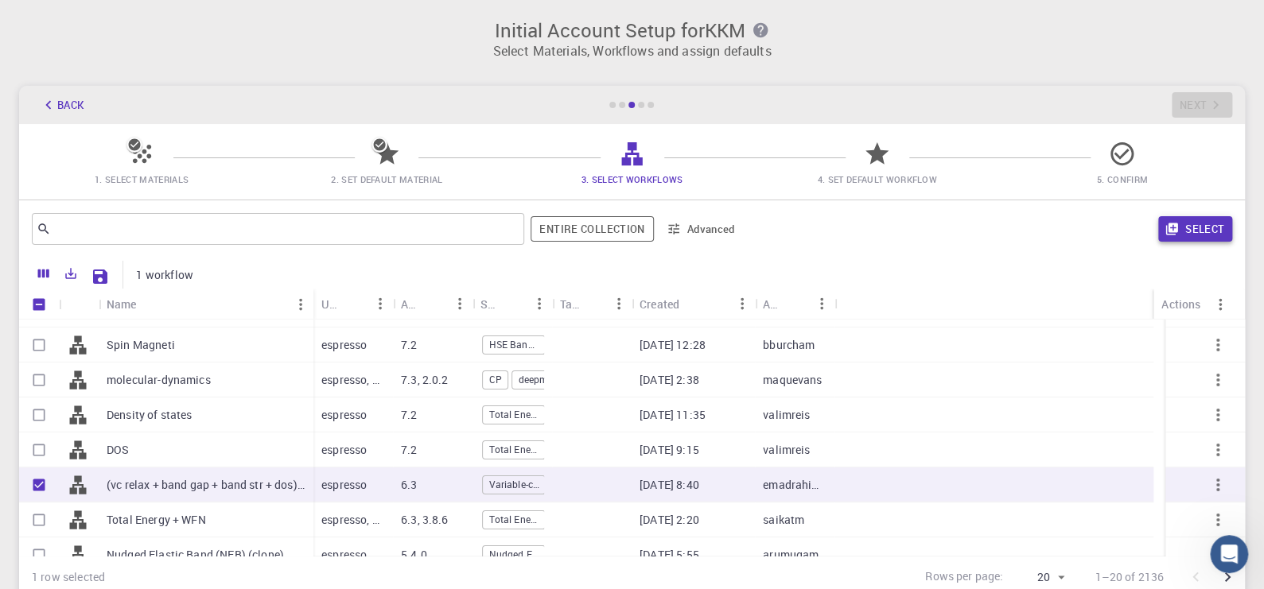
click at [1185, 225] on button "Select" at bounding box center [1195, 228] width 74 height 25
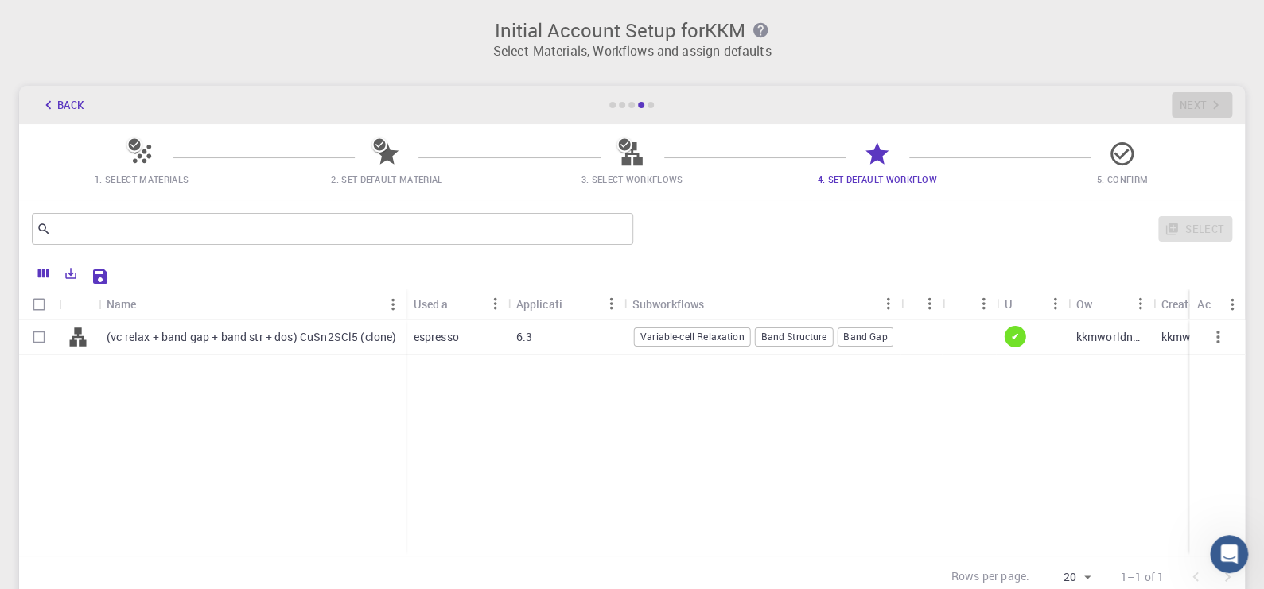
click at [36, 337] on input "Select row" at bounding box center [39, 337] width 30 height 30
checkbox input "true"
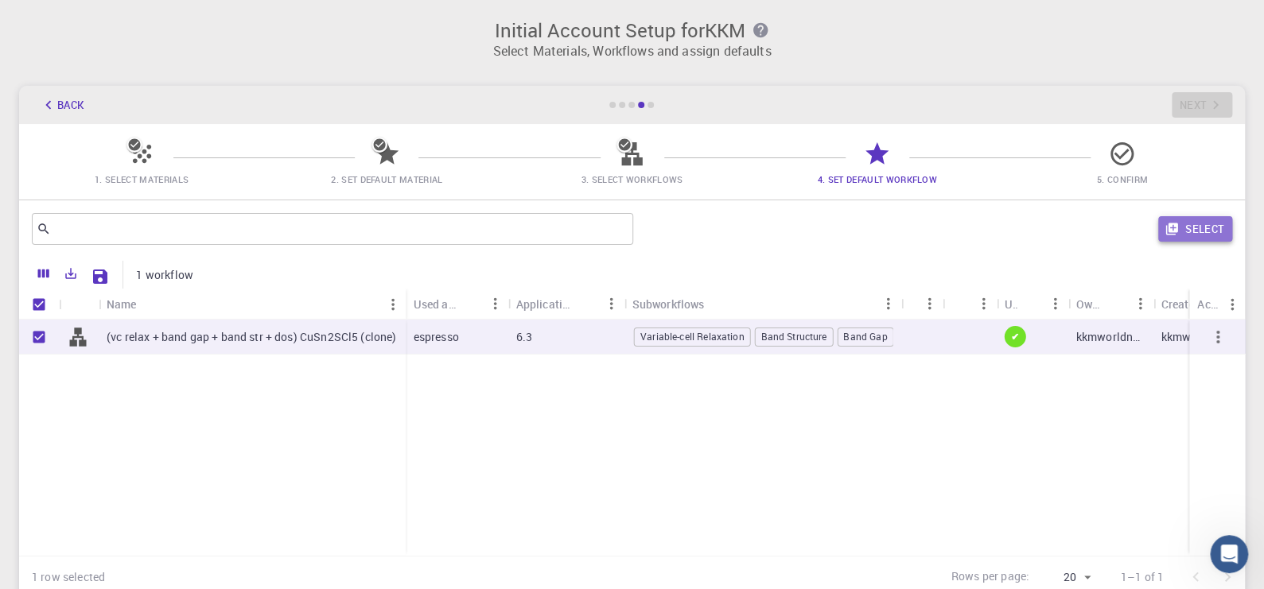
click at [1185, 226] on button "Select" at bounding box center [1195, 228] width 74 height 25
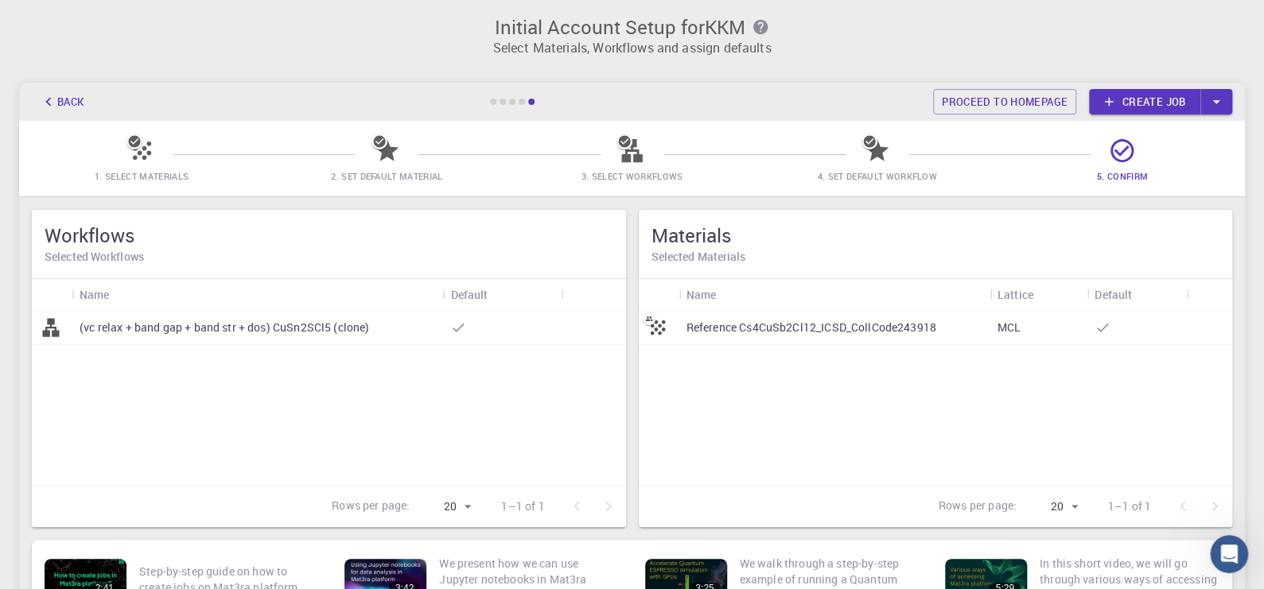
scroll to position [0, 0]
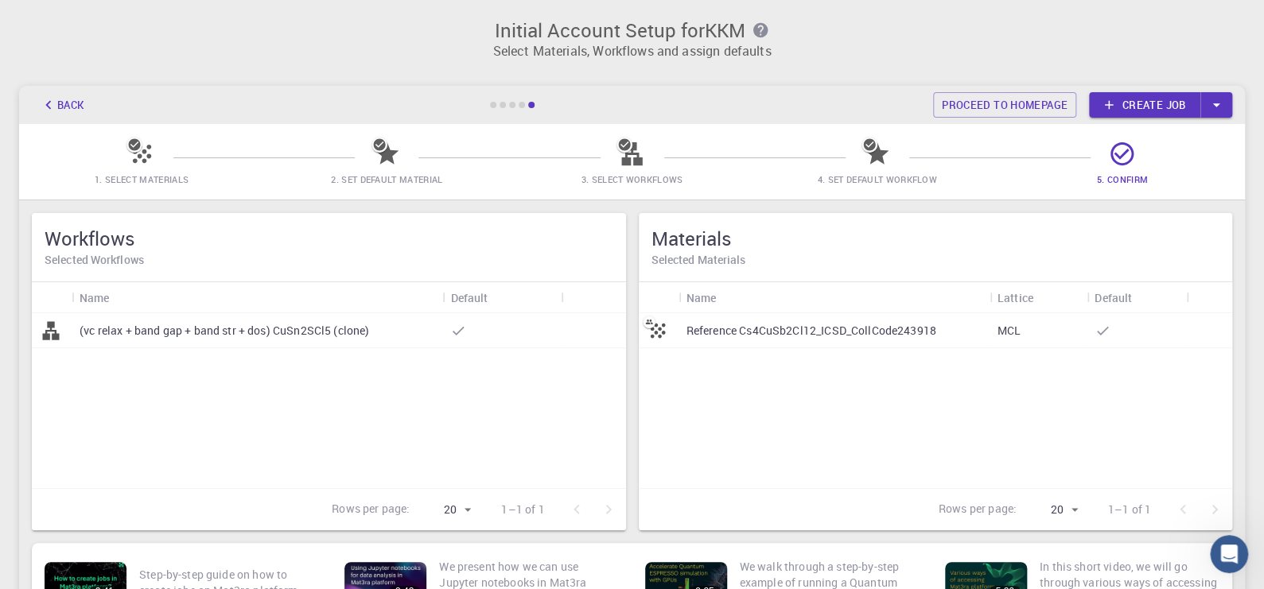
click at [865, 324] on p "Reference Cs4CuSb2Cl12_ICSD_CollCode243918" at bounding box center [811, 331] width 250 height 16
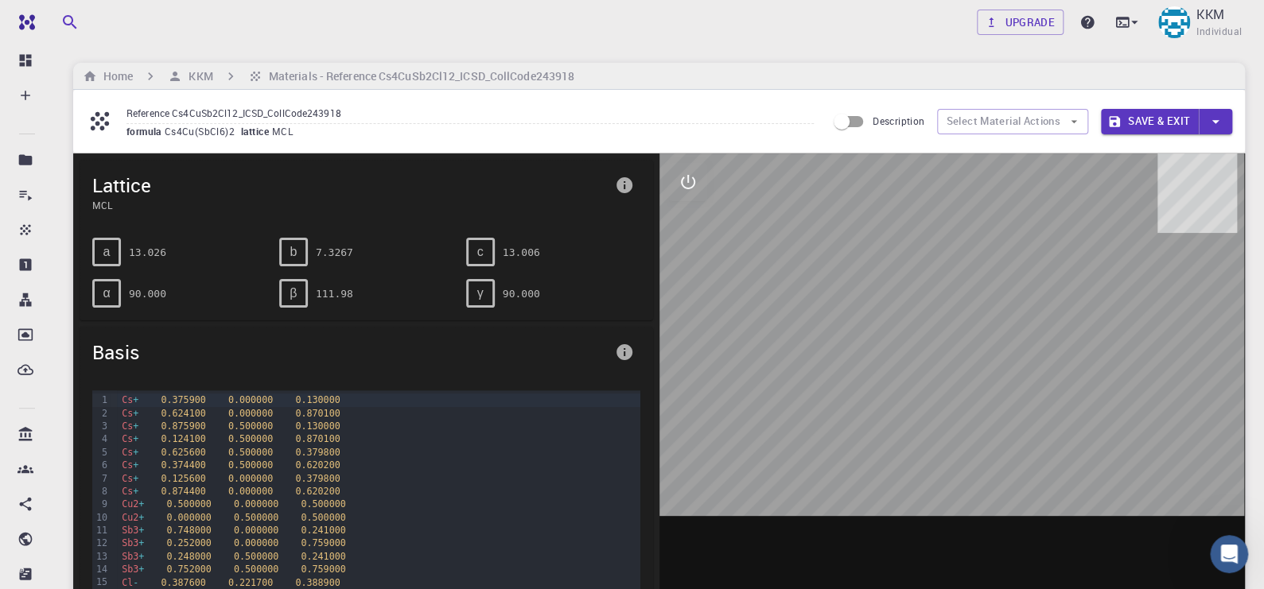
drag, startPoint x: 956, startPoint y: 335, endPoint x: 940, endPoint y: 269, distance: 67.9
click at [944, 271] on div at bounding box center [952, 401] width 586 height 495
drag, startPoint x: 939, startPoint y: 267, endPoint x: 943, endPoint y: 319, distance: 51.8
click at [943, 319] on div at bounding box center [952, 401] width 586 height 495
drag, startPoint x: 940, startPoint y: 306, endPoint x: 955, endPoint y: 334, distance: 31.3
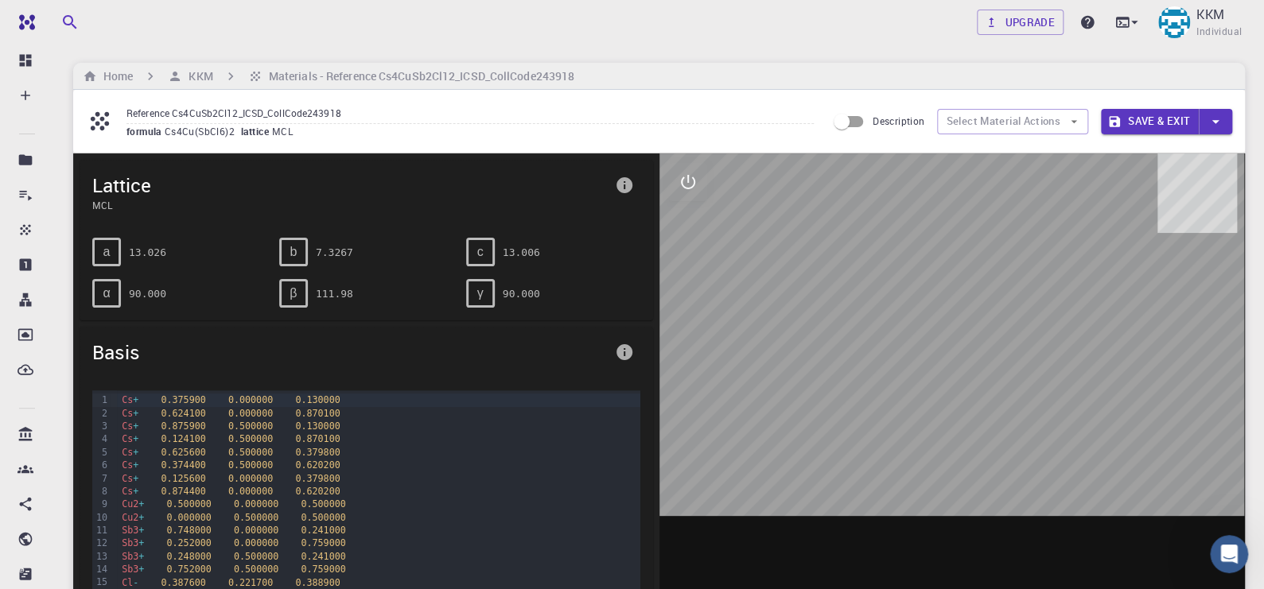
drag, startPoint x: 955, startPoint y: 334, endPoint x: 916, endPoint y: 312, distance: 44.2
click at [916, 312] on div at bounding box center [952, 401] width 586 height 495
click at [1072, 124] on icon "button" at bounding box center [1074, 122] width 14 height 14
click at [857, 121] on input "Description" at bounding box center [841, 122] width 91 height 30
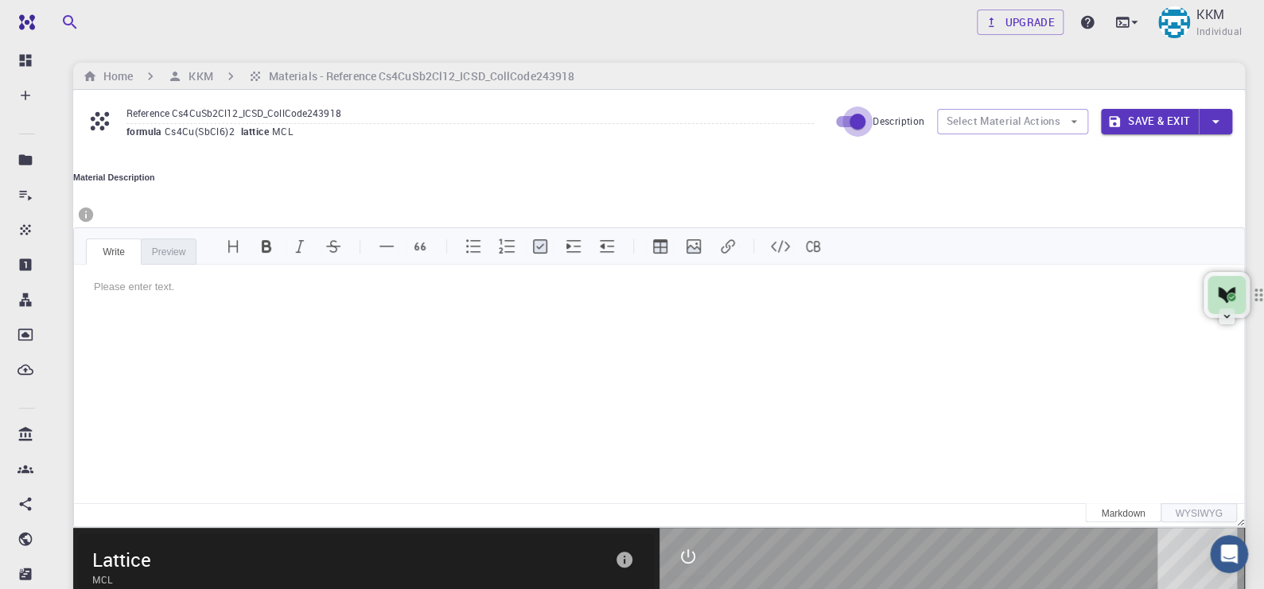
click at [842, 122] on input "Description" at bounding box center [857, 122] width 91 height 30
checkbox input "false"
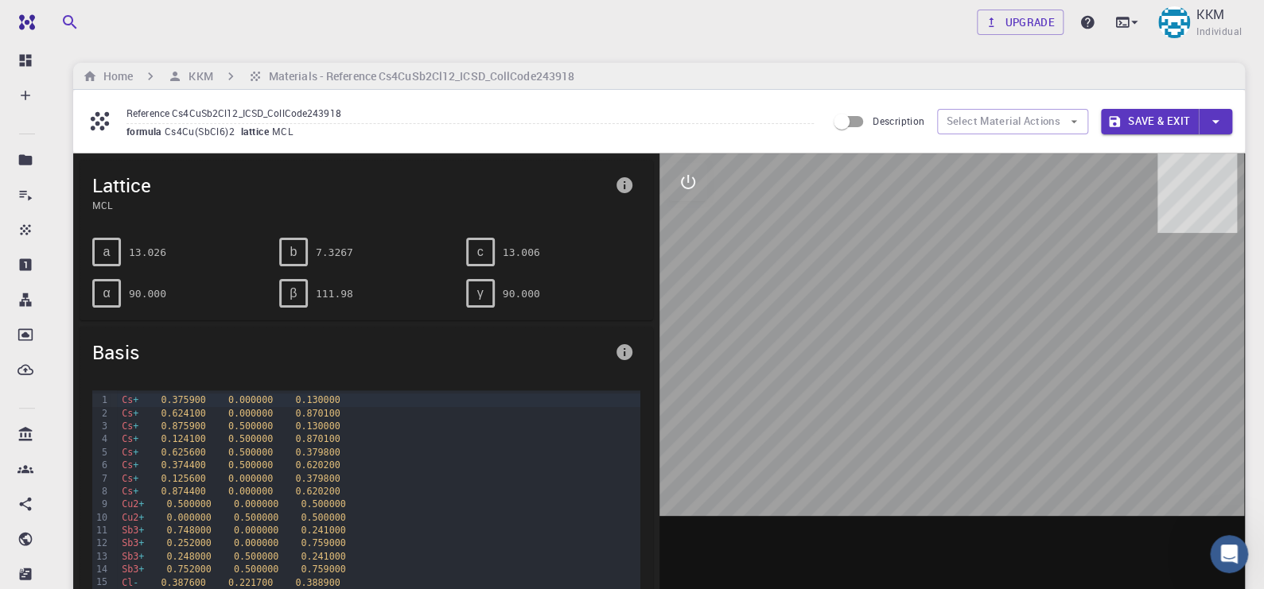
click at [659, 292] on div at bounding box center [952, 401] width 586 height 495
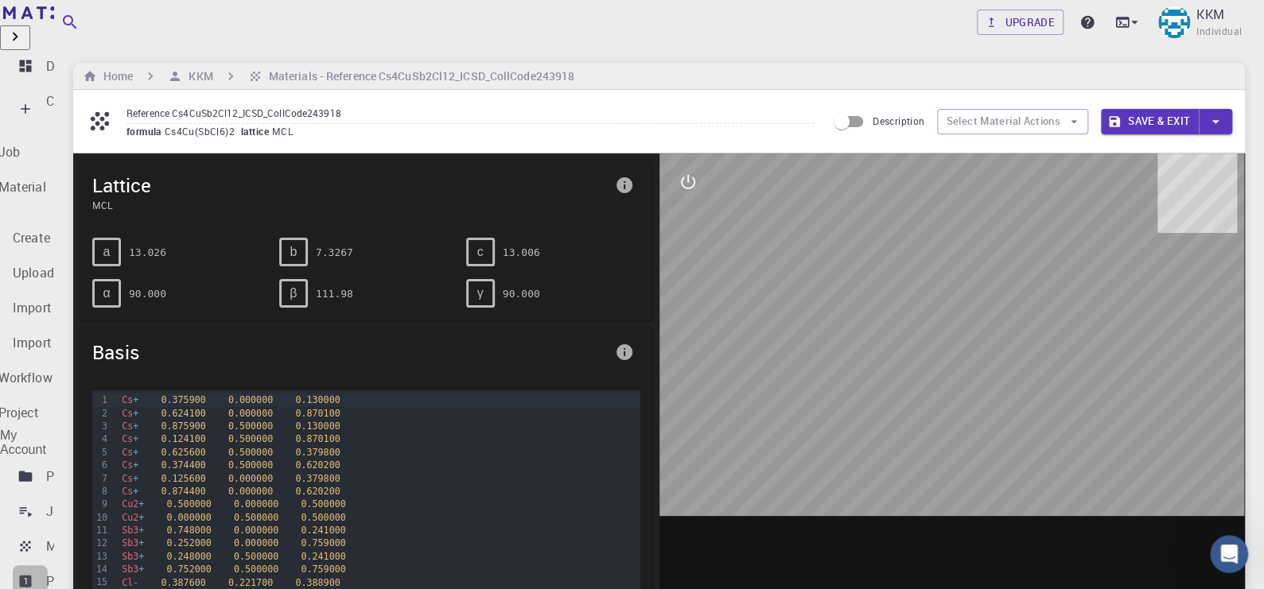
click at [56, 572] on p "Properties" at bounding box center [75, 581] width 59 height 19
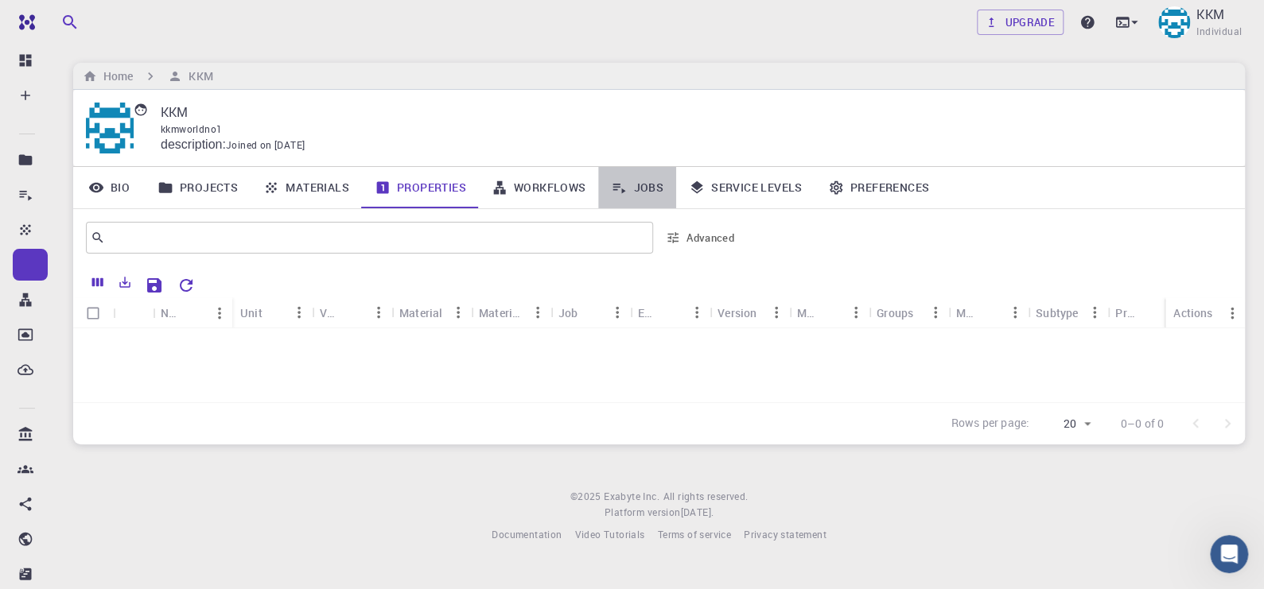
click at [637, 189] on link "Jobs" at bounding box center [637, 187] width 78 height 41
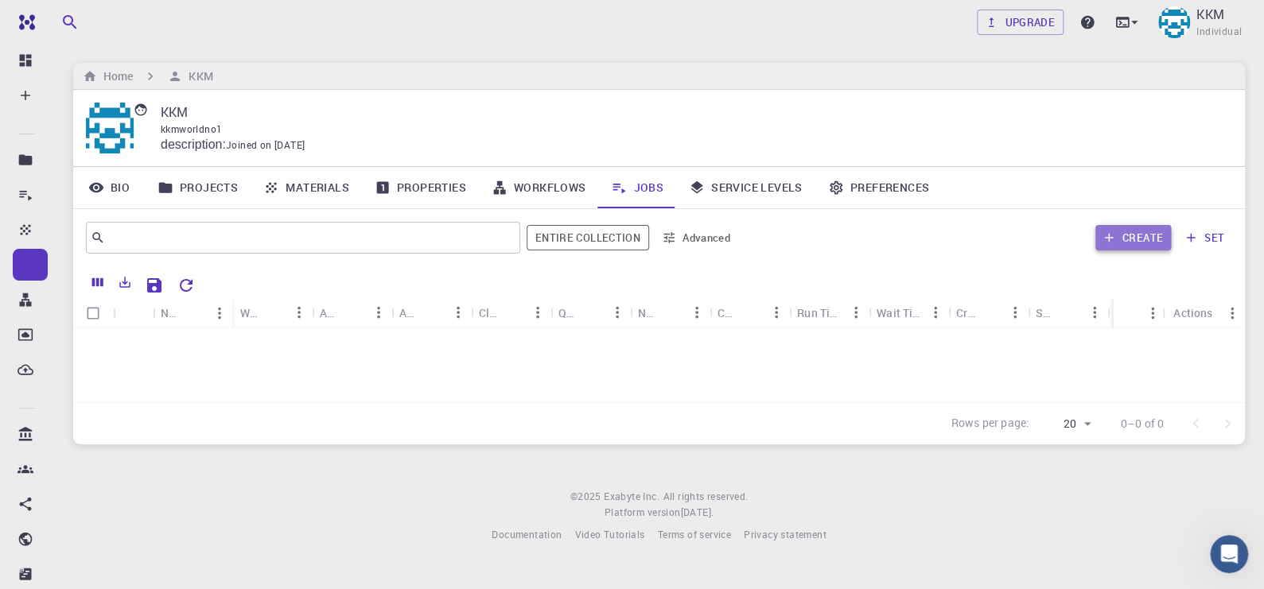
click at [1133, 233] on button "Create" at bounding box center [1133, 237] width 76 height 25
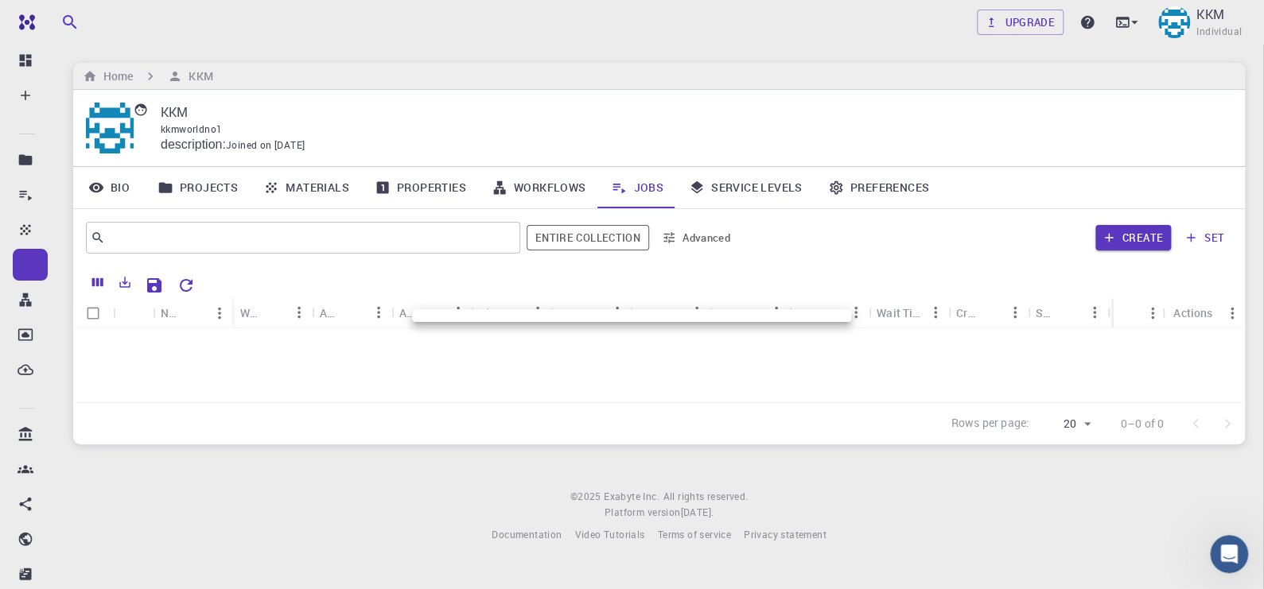
click at [745, 282] on div at bounding box center [632, 294] width 1264 height 589
click at [459, 324] on div at bounding box center [632, 294] width 1264 height 589
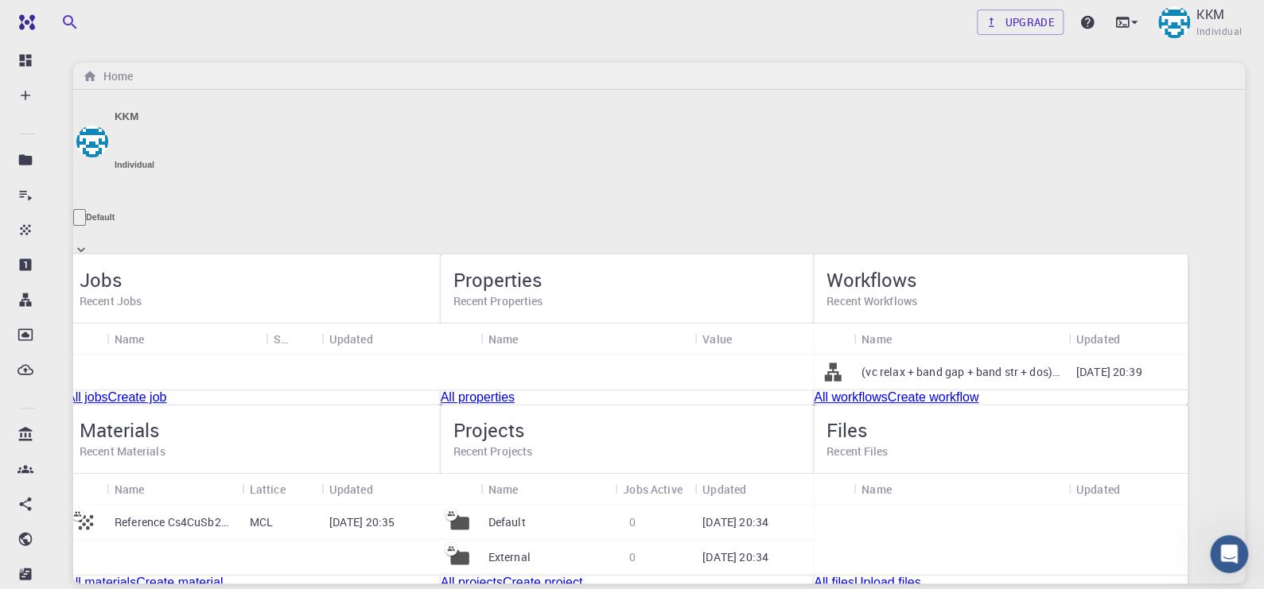
click at [515, 404] on link "All properties" at bounding box center [478, 398] width 74 height 14
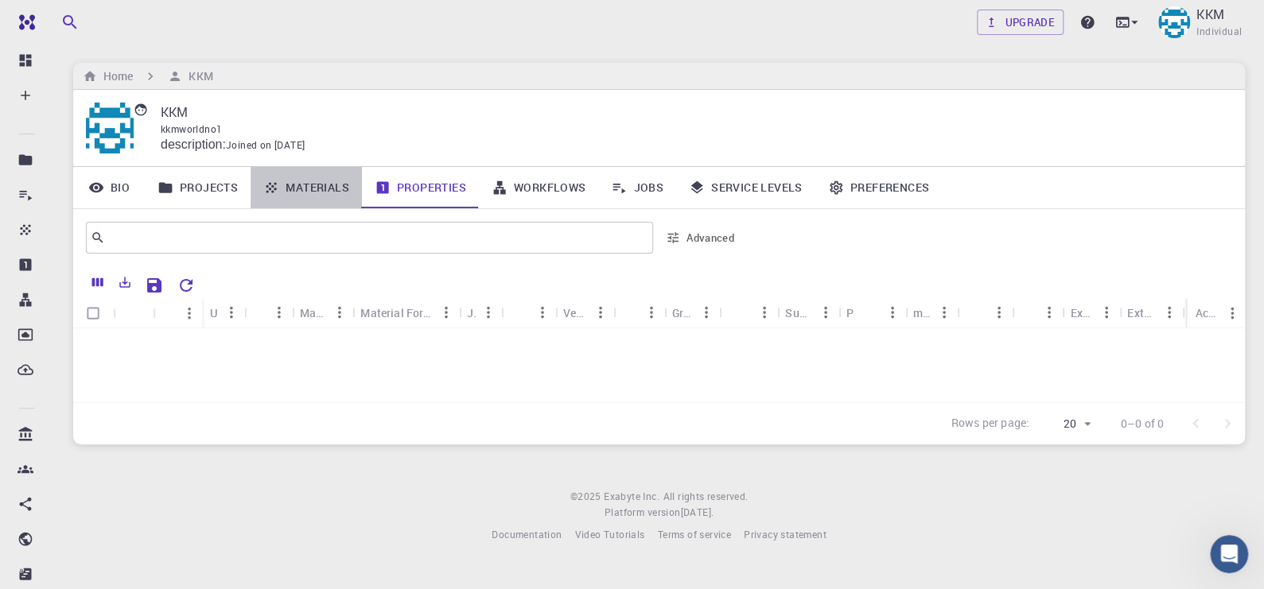
click at [293, 187] on link "Materials" at bounding box center [306, 187] width 111 height 41
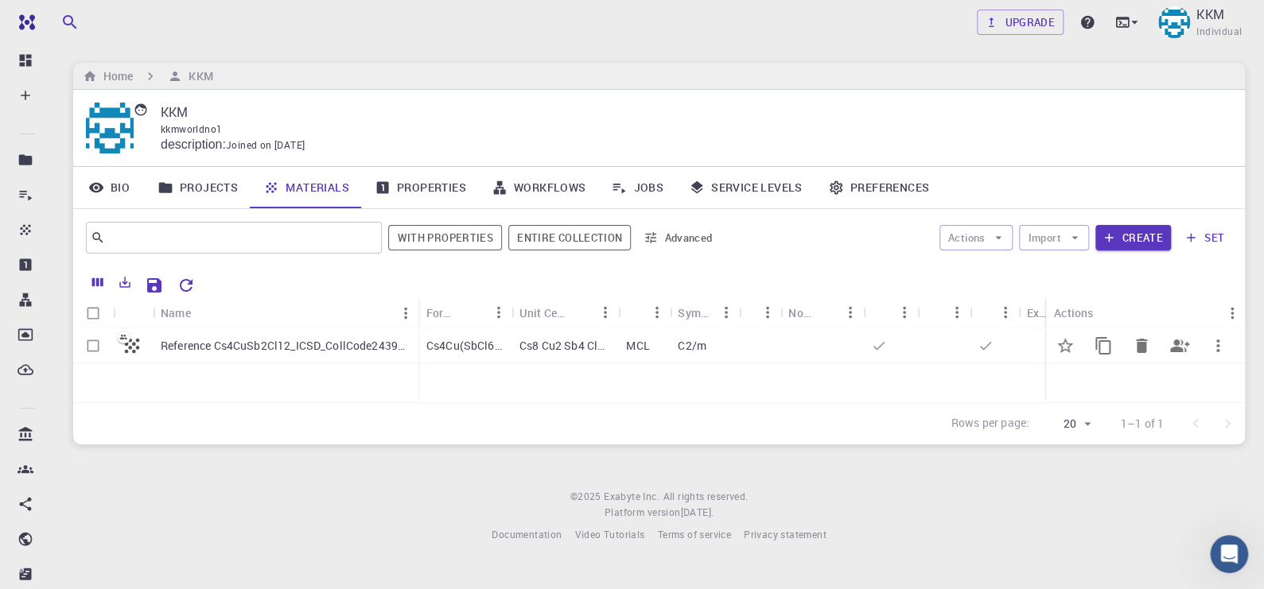
click at [308, 344] on p "Reference Cs4CuSb2Cl12_ICSD_CollCode243918" at bounding box center [286, 346] width 250 height 16
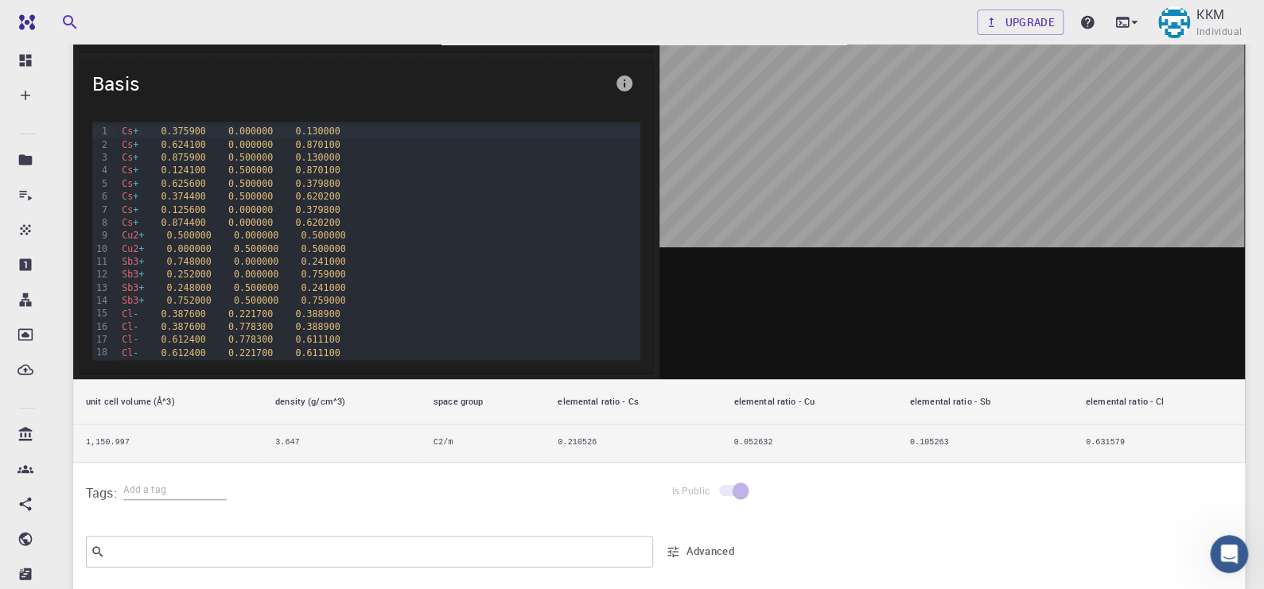
scroll to position [265, 0]
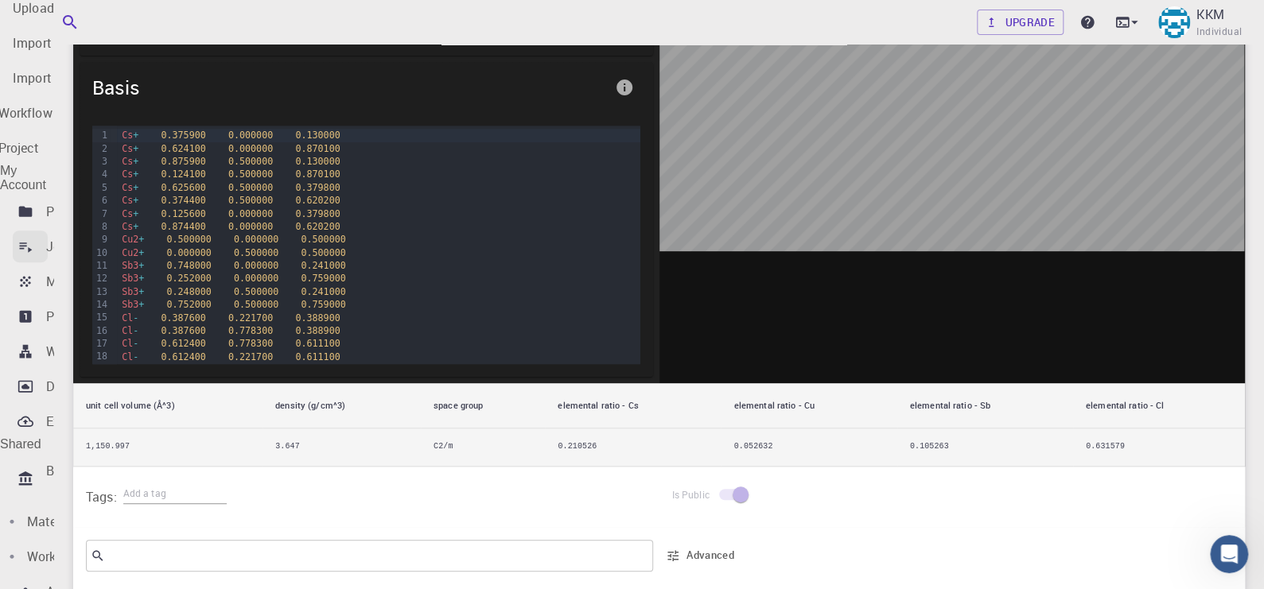
click at [60, 237] on p "Jobs" at bounding box center [60, 246] width 29 height 19
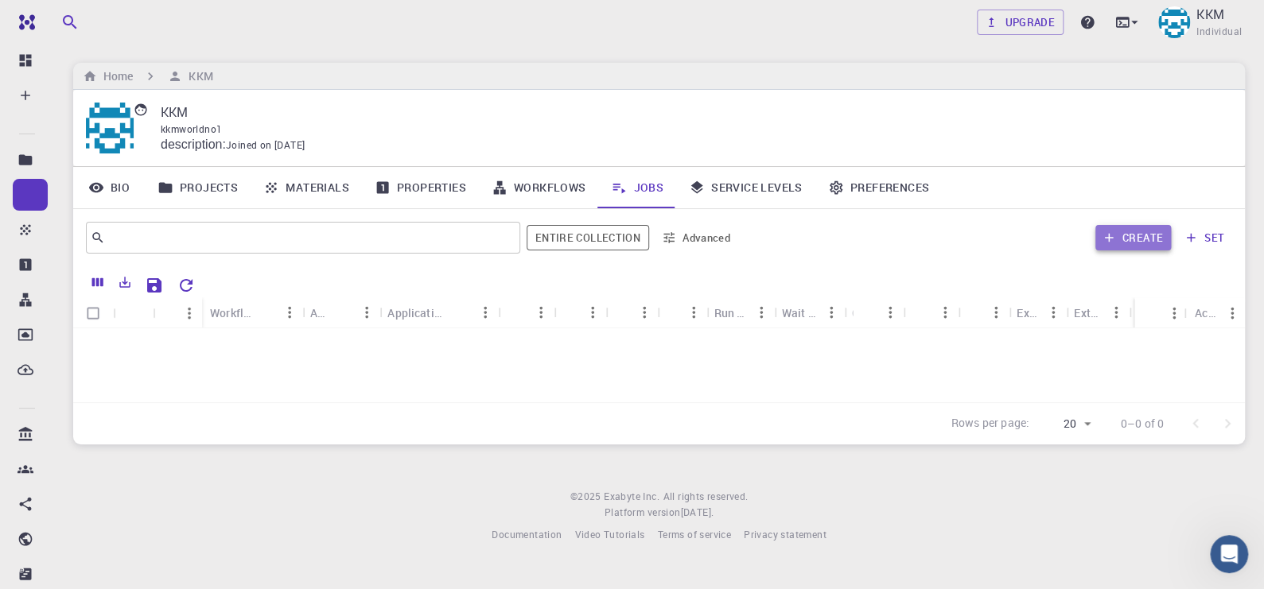
click at [1129, 235] on button "Create" at bounding box center [1133, 237] width 76 height 25
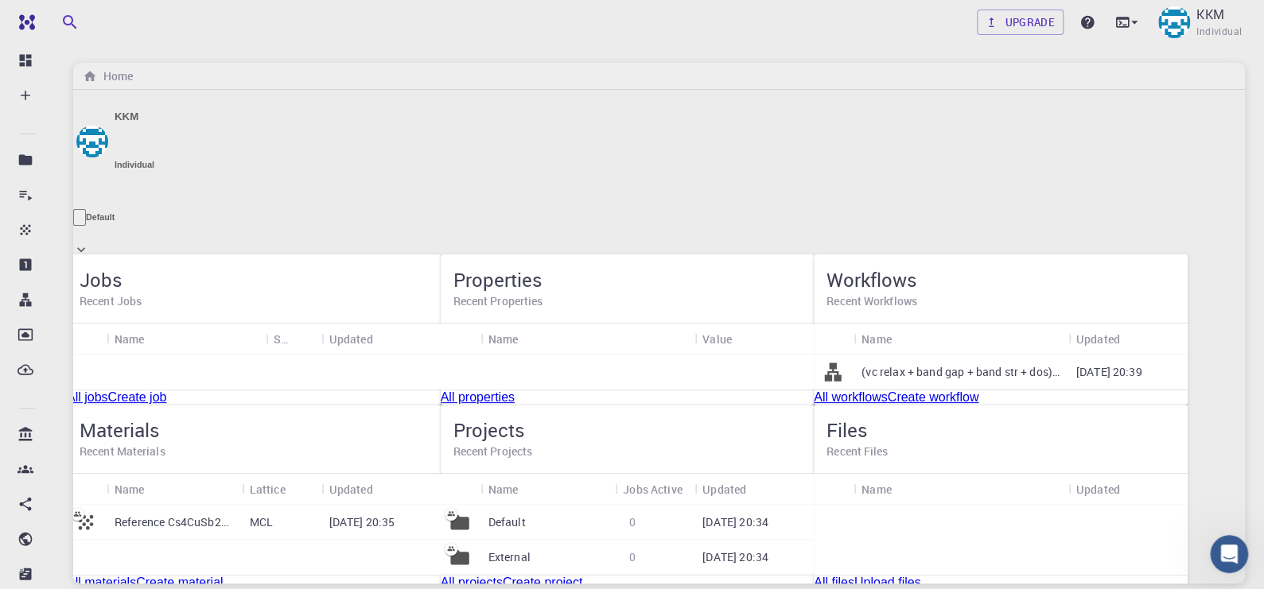
click at [643, 419] on div "No Properties Yet" at bounding box center [628, 442] width 374 height 175
click at [515, 404] on link "All properties" at bounding box center [478, 398] width 74 height 14
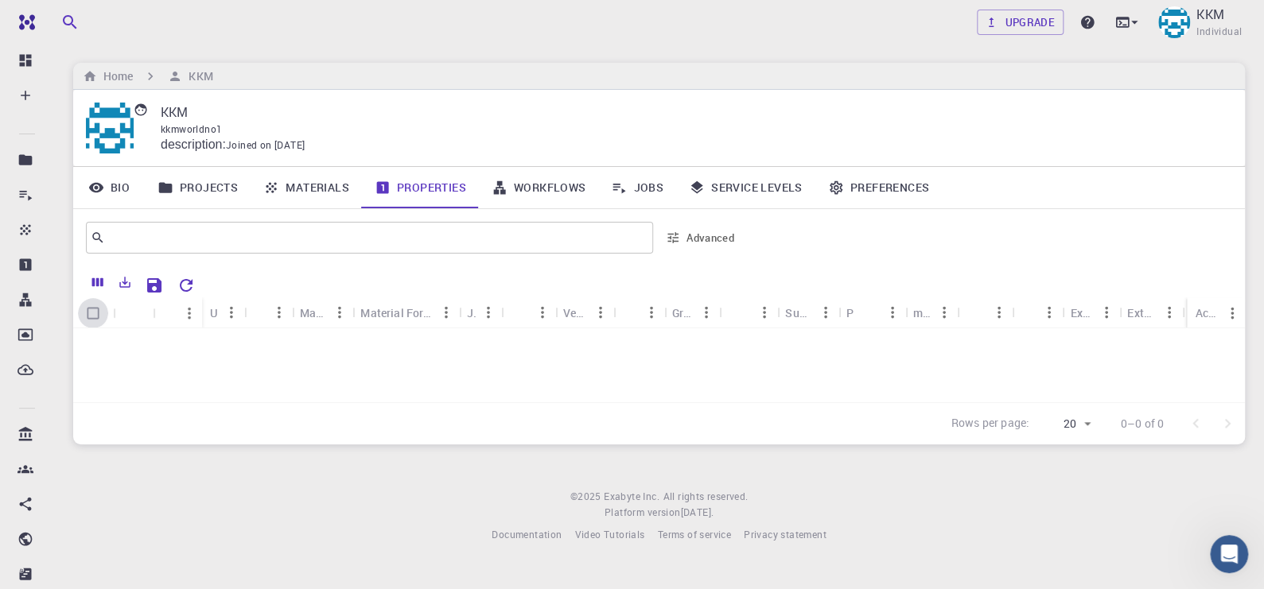
click at [91, 310] on input "Select all rows" at bounding box center [93, 313] width 30 height 30
checkbox input "false"
click at [309, 186] on link "Materials" at bounding box center [306, 187] width 111 height 41
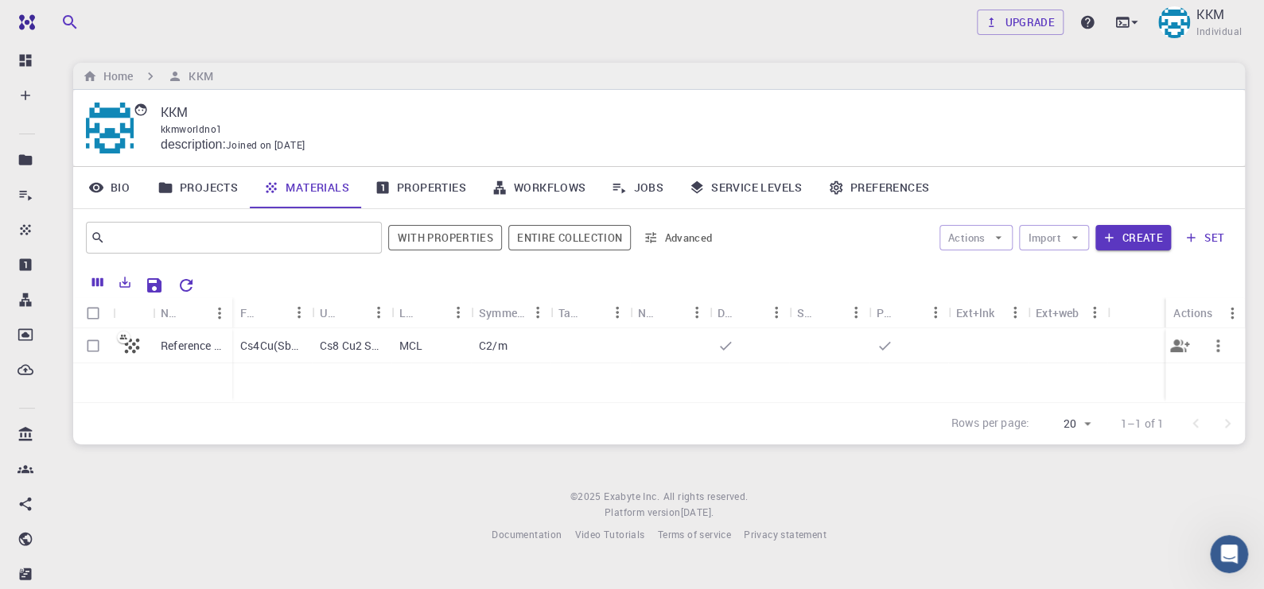
click at [281, 348] on p "Cs4Cu(SbCl6)2" at bounding box center [272, 346] width 64 height 16
